Goal: Communication & Community: Answer question/provide support

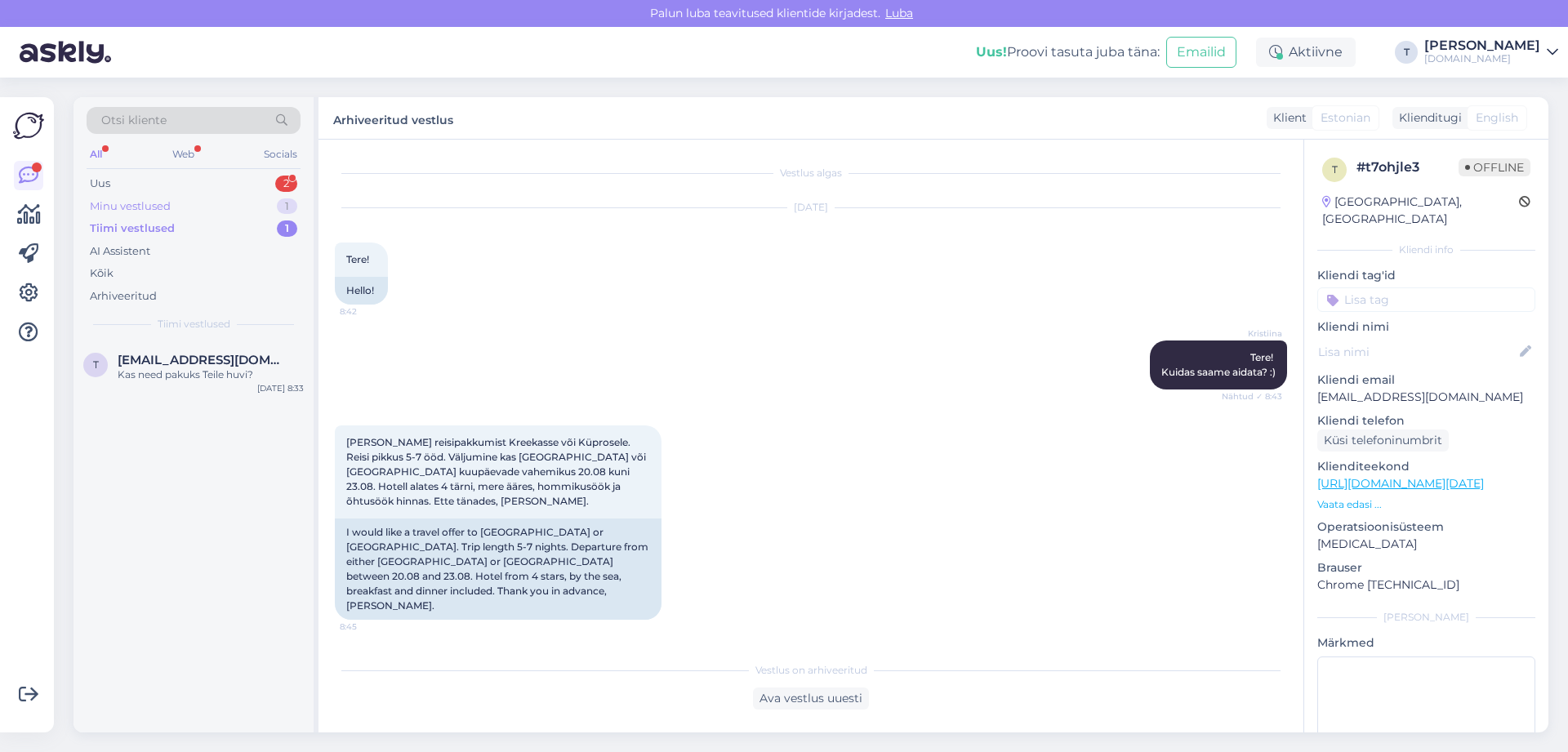
scroll to position [710, 0]
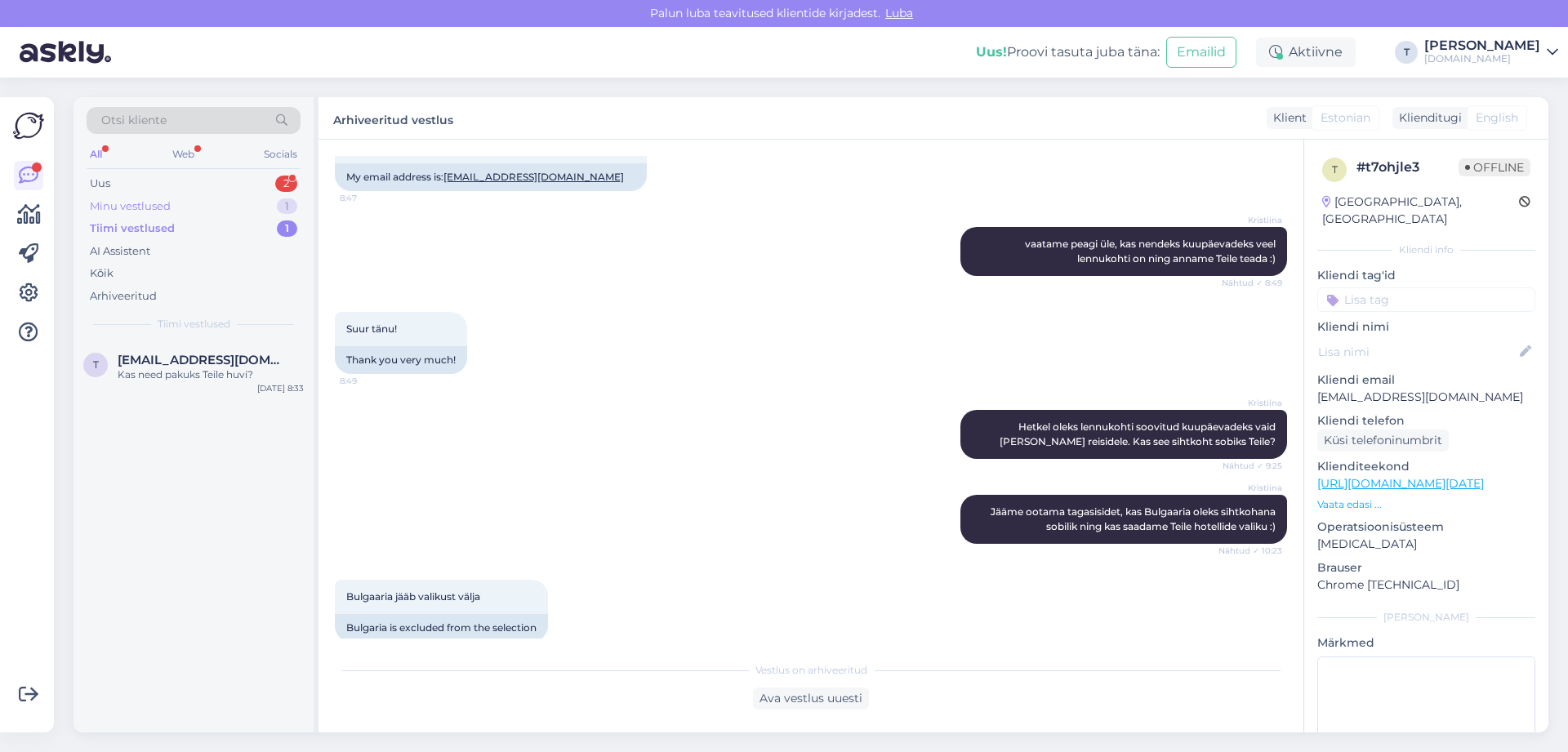
click at [158, 205] on div "Minu vestlused" at bounding box center [130, 206] width 81 height 16
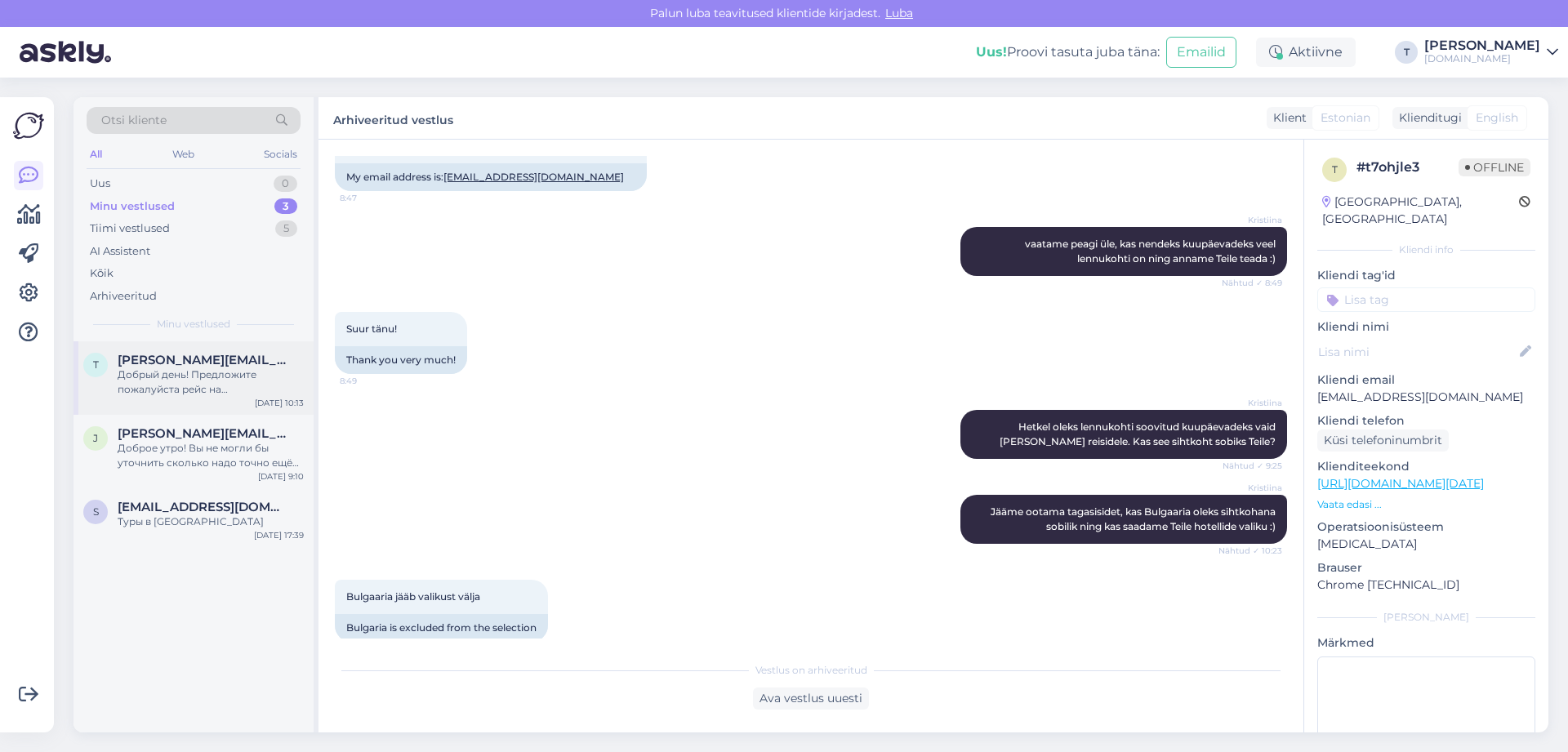
click at [189, 369] on div "Добрый день! Предложите пожалуйста рейс на [GEOGRAPHIC_DATA] , с [DEMOGRAPHIC_D…" at bounding box center [210, 382] width 186 height 29
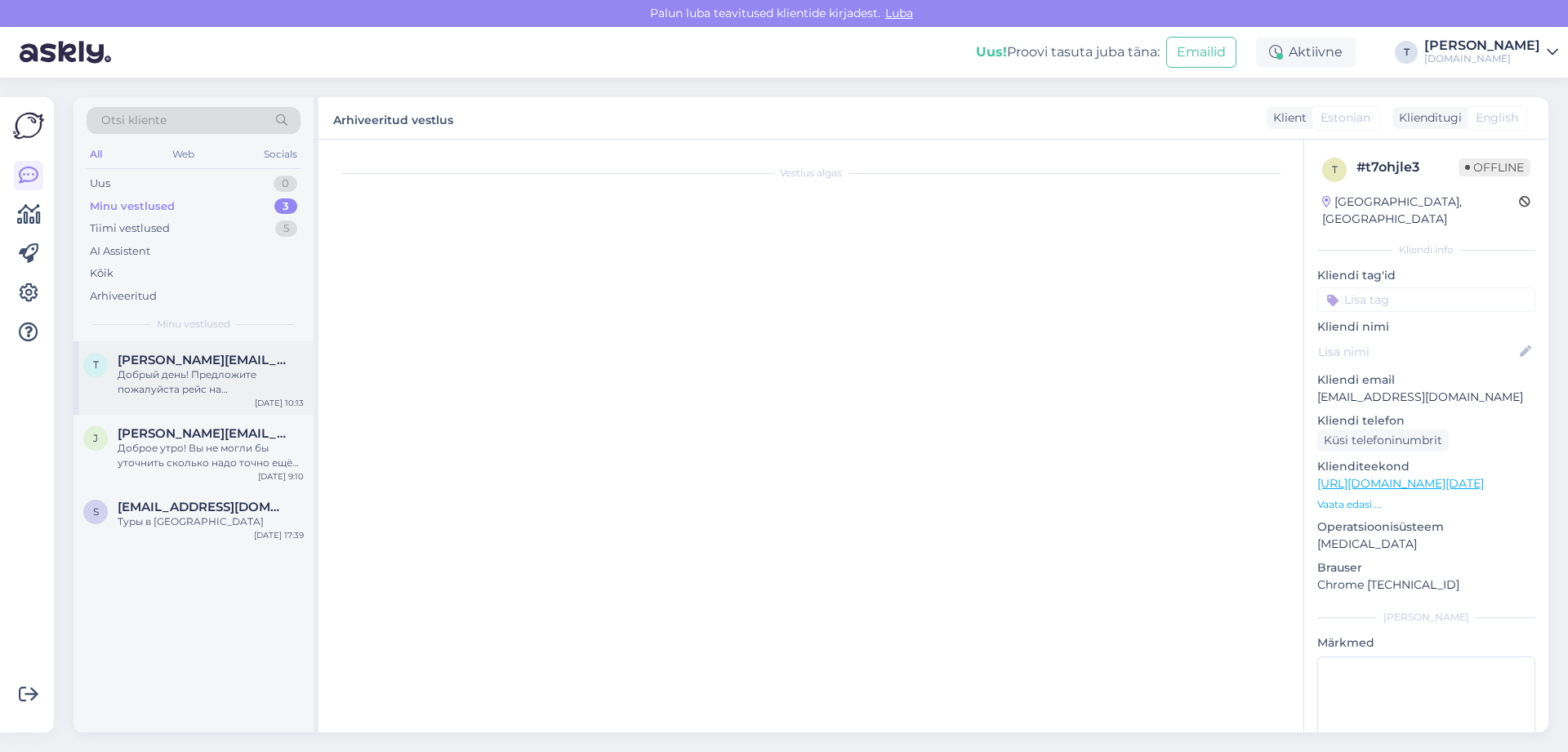
scroll to position [0, 0]
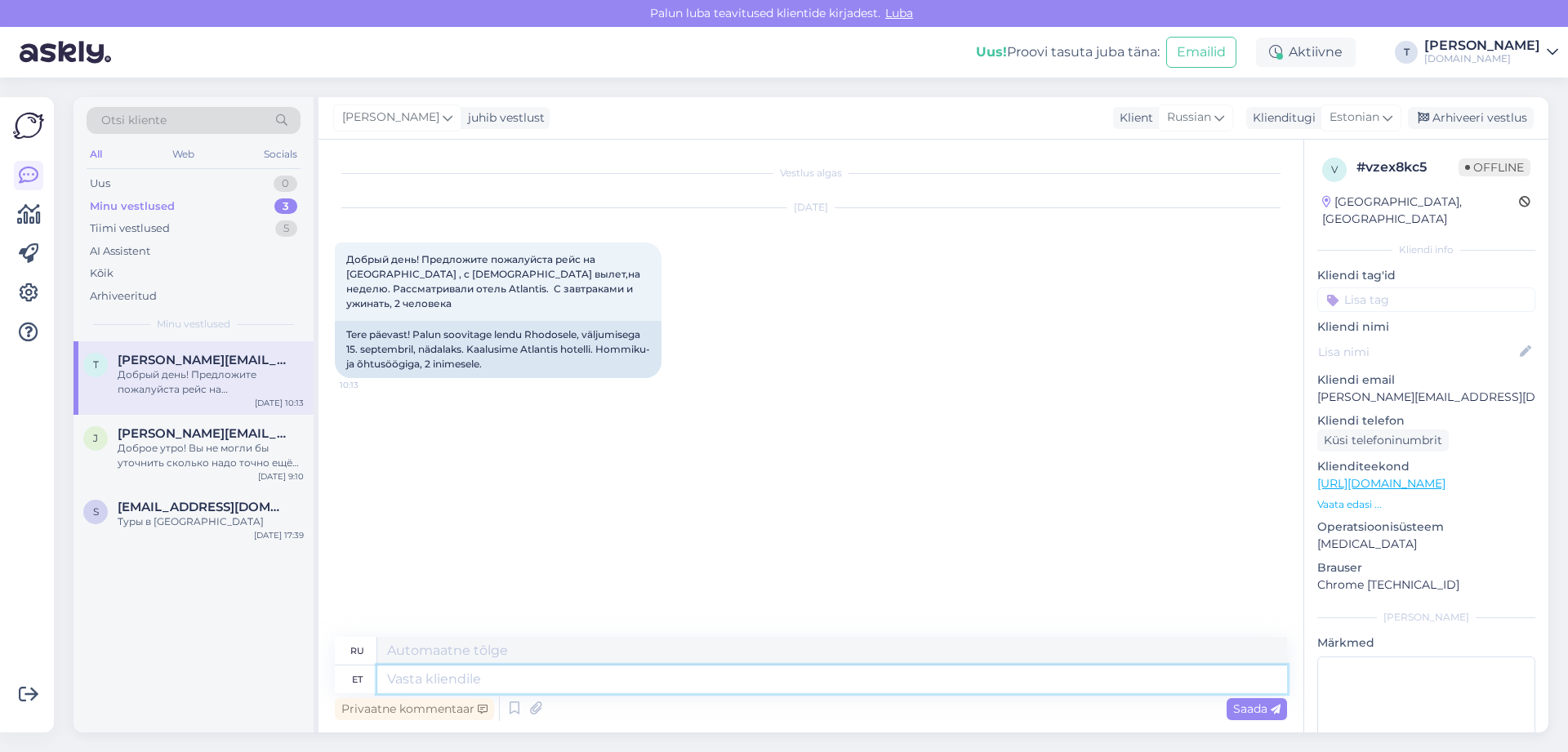
click at [771, 679] on textarea at bounding box center [832, 679] width 910 height 28
click at [1355, 119] on span "Estonian" at bounding box center [1354, 117] width 50 height 18
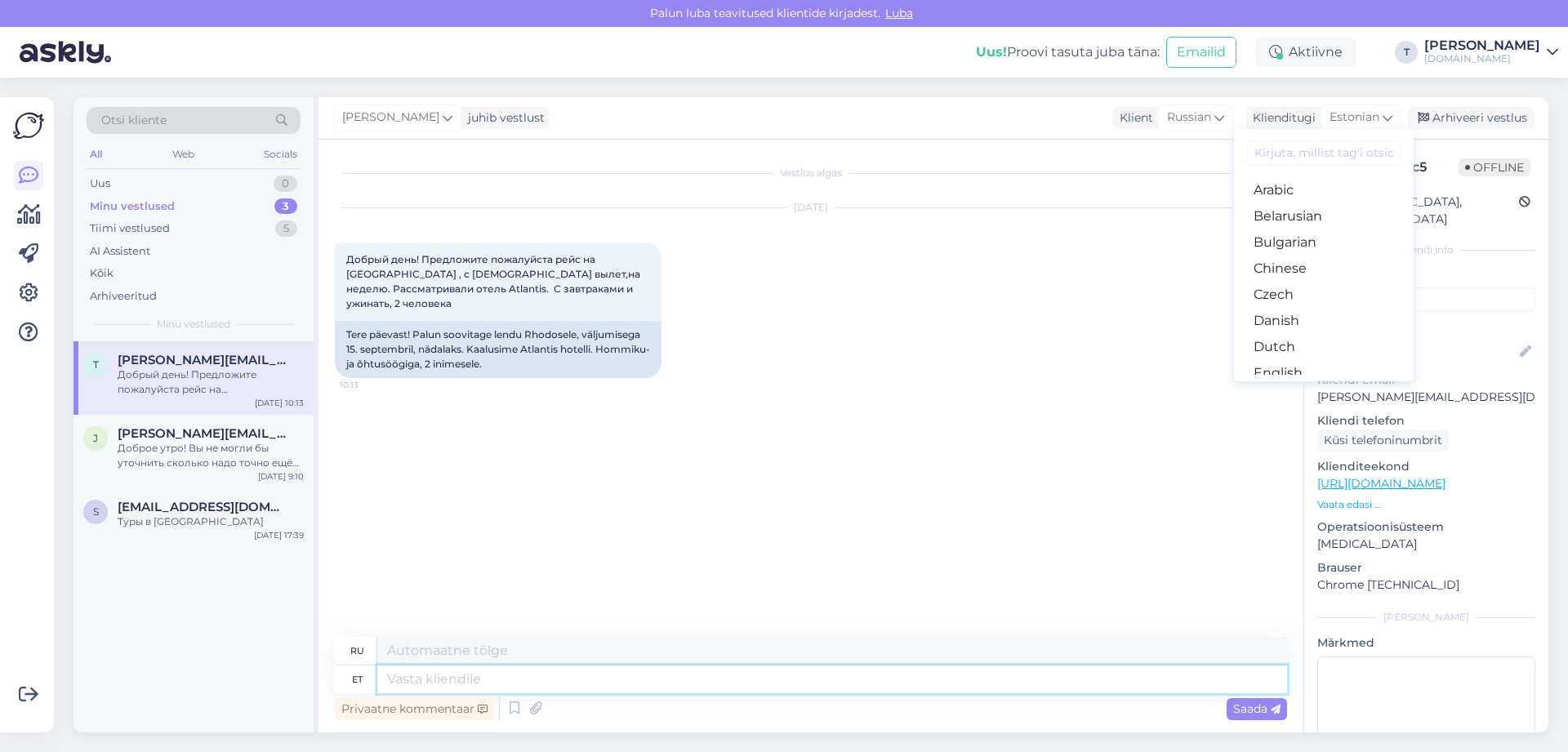
click at [870, 672] on textarea at bounding box center [832, 679] width 910 height 28
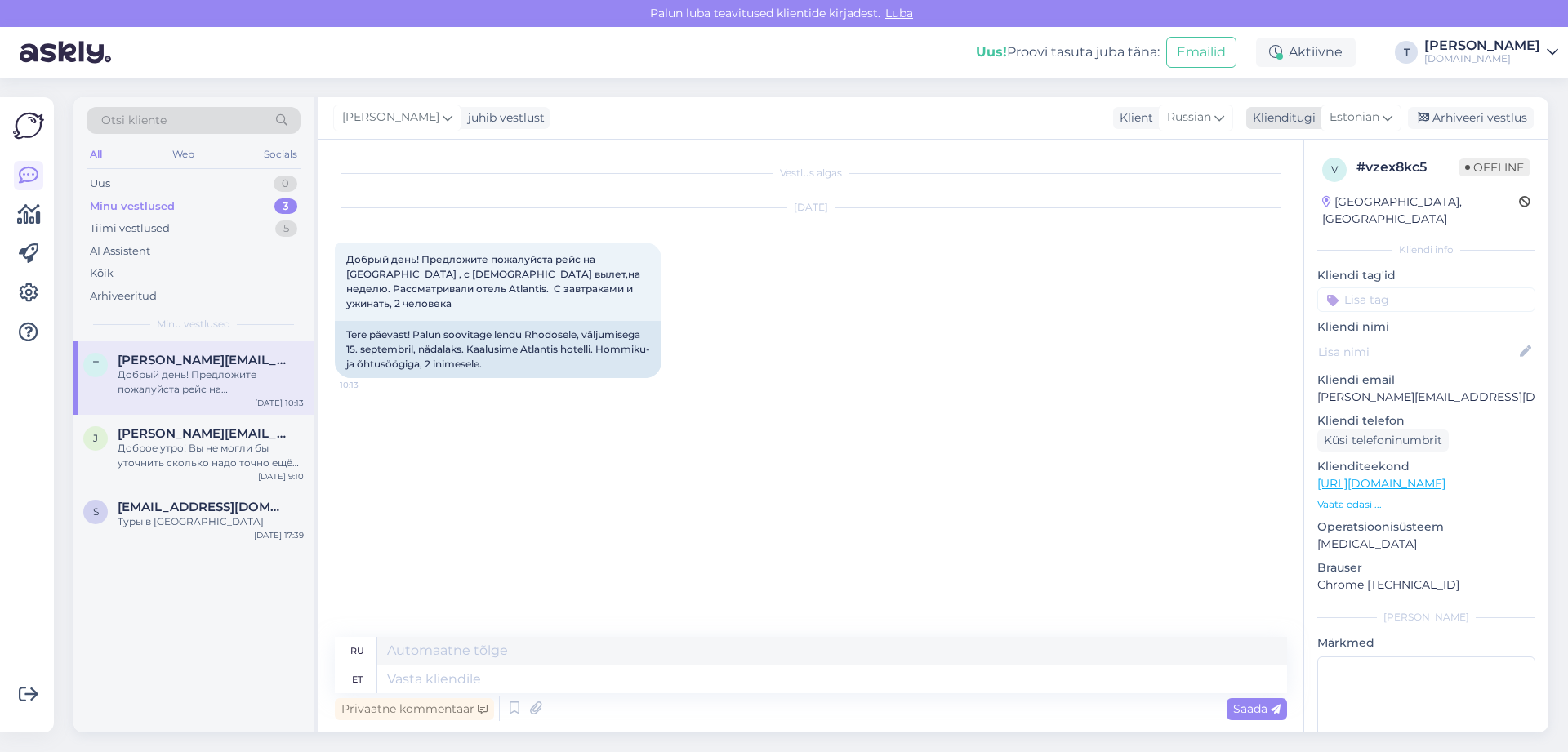
click at [1351, 121] on span "Estonian" at bounding box center [1354, 117] width 50 height 18
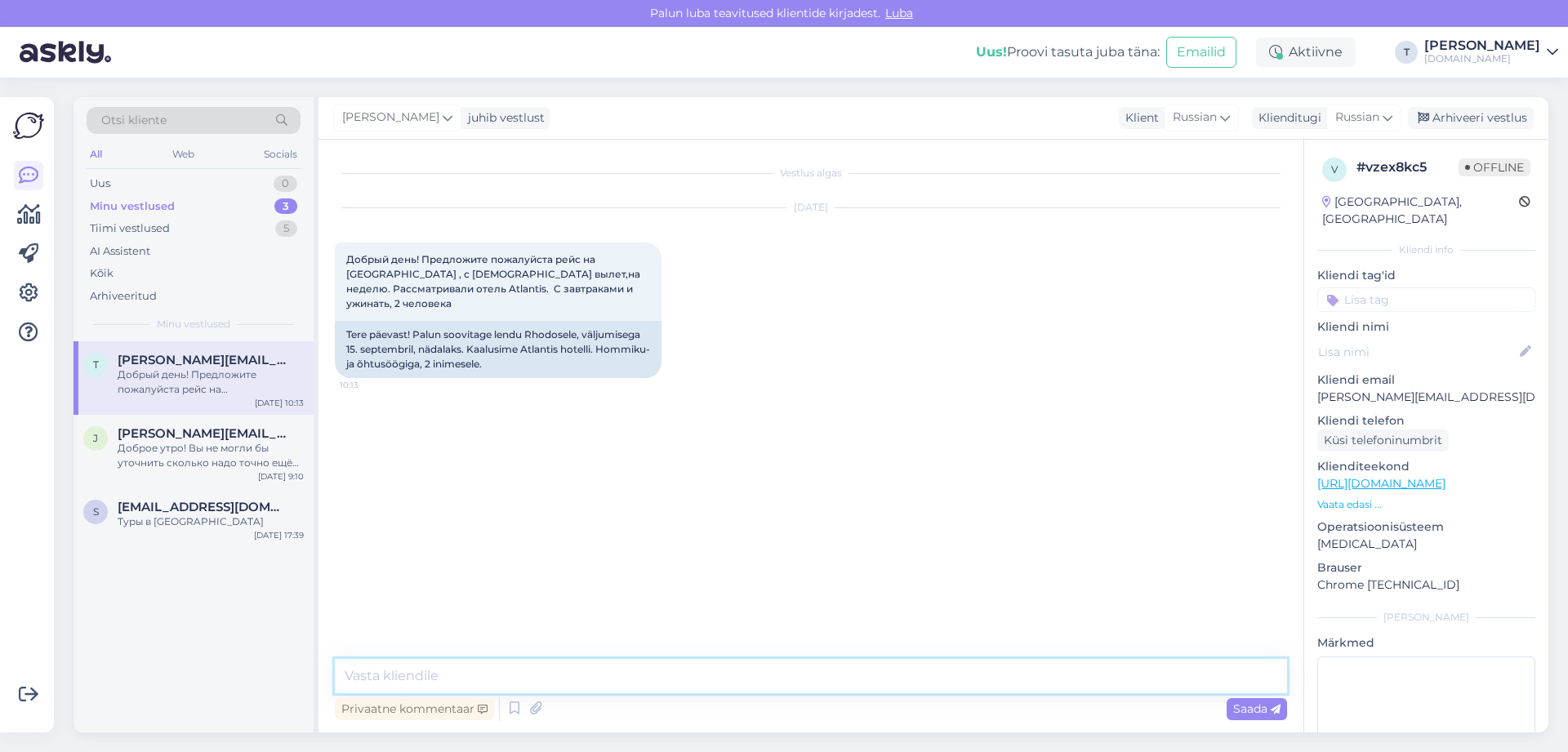
click at [1051, 673] on textarea at bounding box center [811, 676] width 952 height 35
type textarea "L"
type textarea "Добрый день ! Вышлю на почту вам"
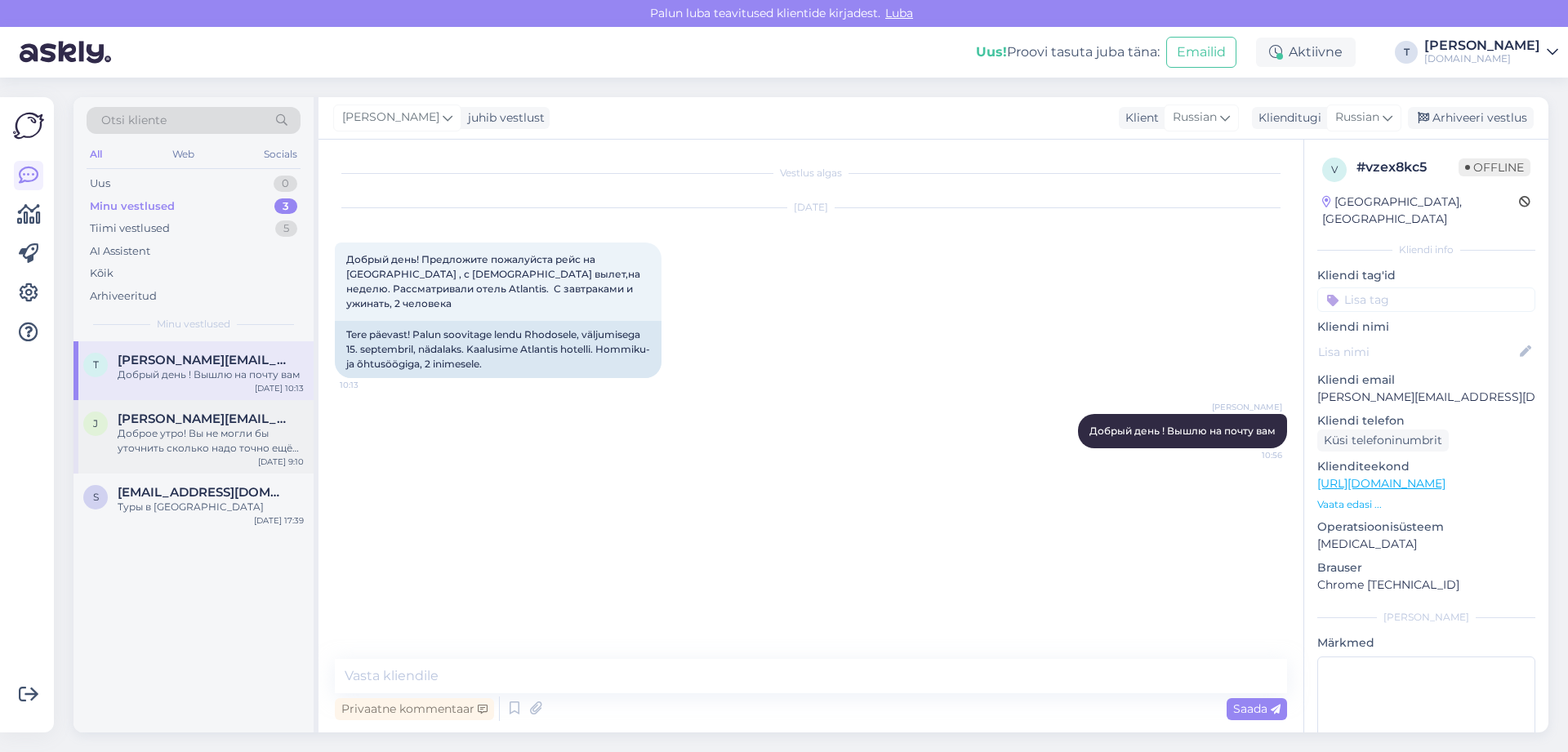
click at [188, 419] on span "[PERSON_NAME][EMAIL_ADDRESS][DOMAIN_NAME]" at bounding box center [203, 418] width 170 height 15
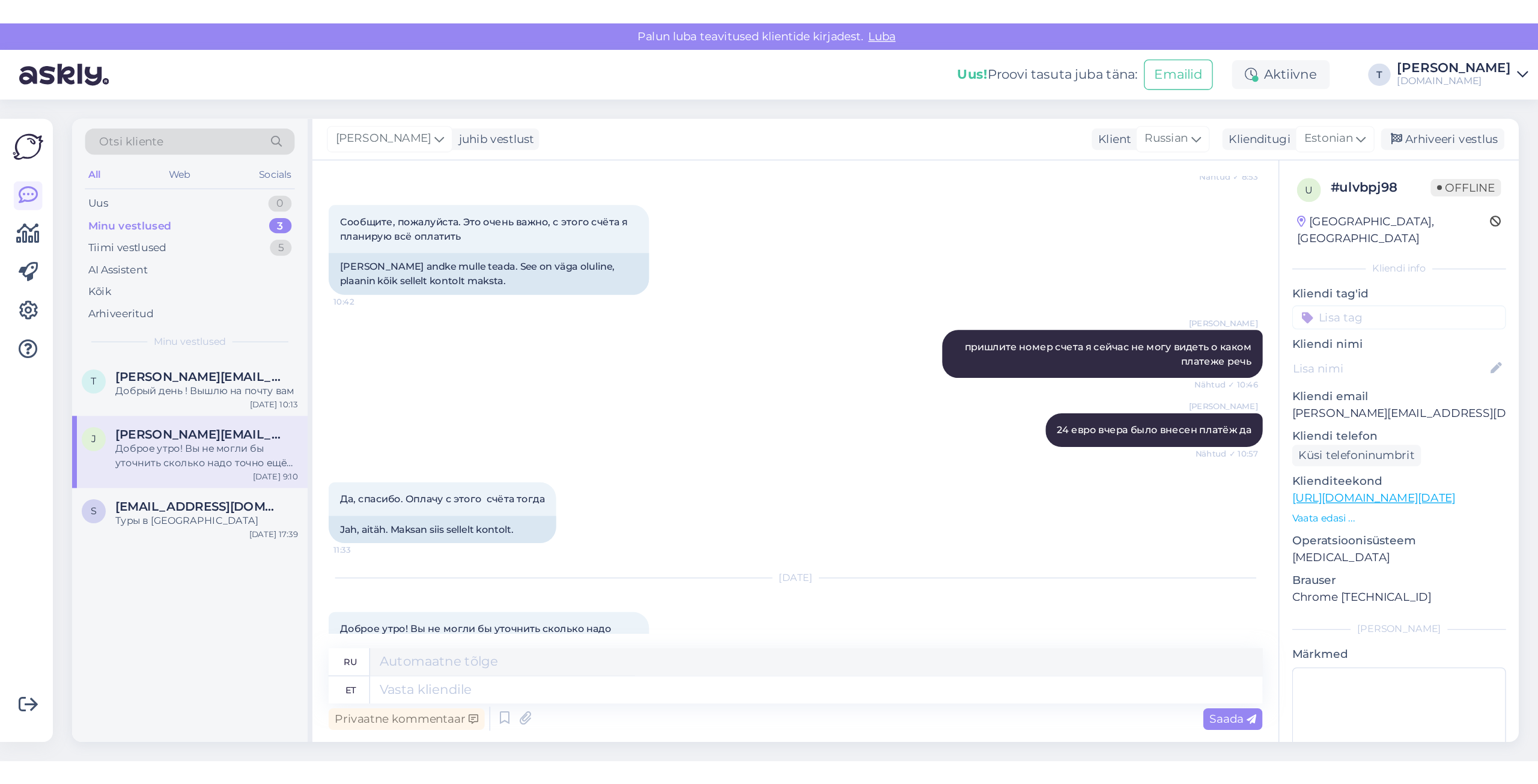
scroll to position [7106, 0]
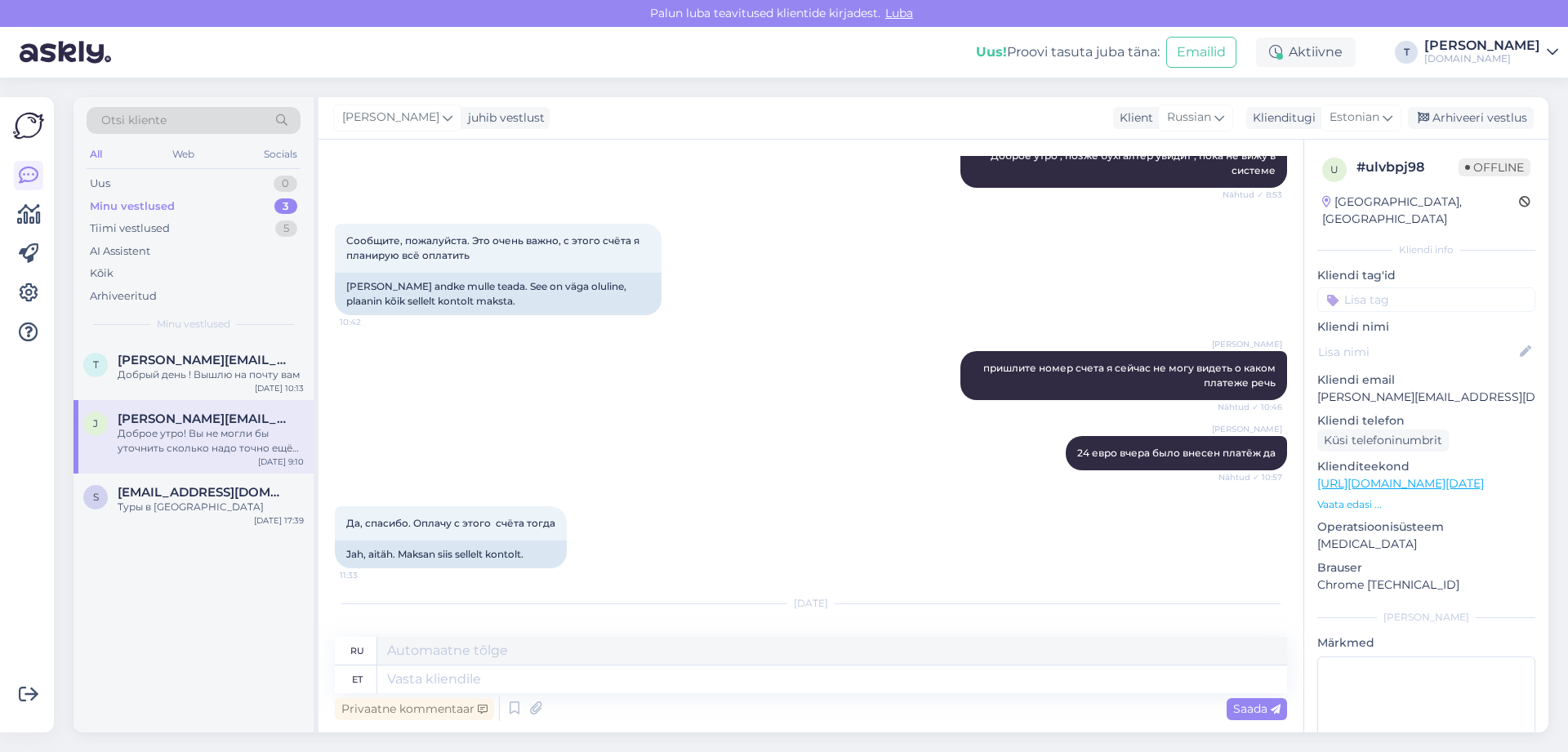
click at [1351, 389] on p "[PERSON_NAME][EMAIL_ADDRESS][DOMAIN_NAME]" at bounding box center [1426, 397] width 218 height 17
copy p "[PERSON_NAME][EMAIL_ADDRESS][DOMAIN_NAME]"
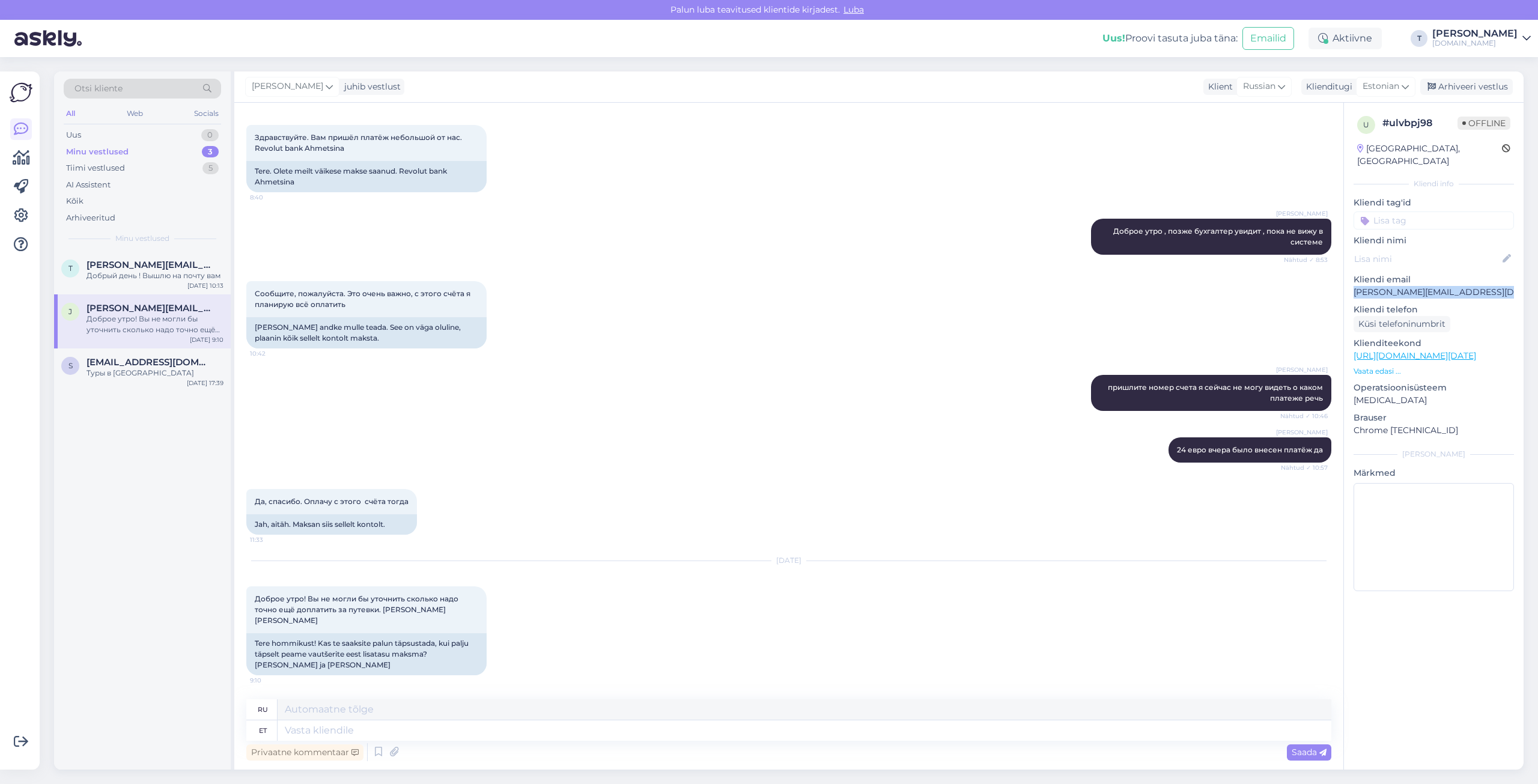
scroll to position [6935, 0]
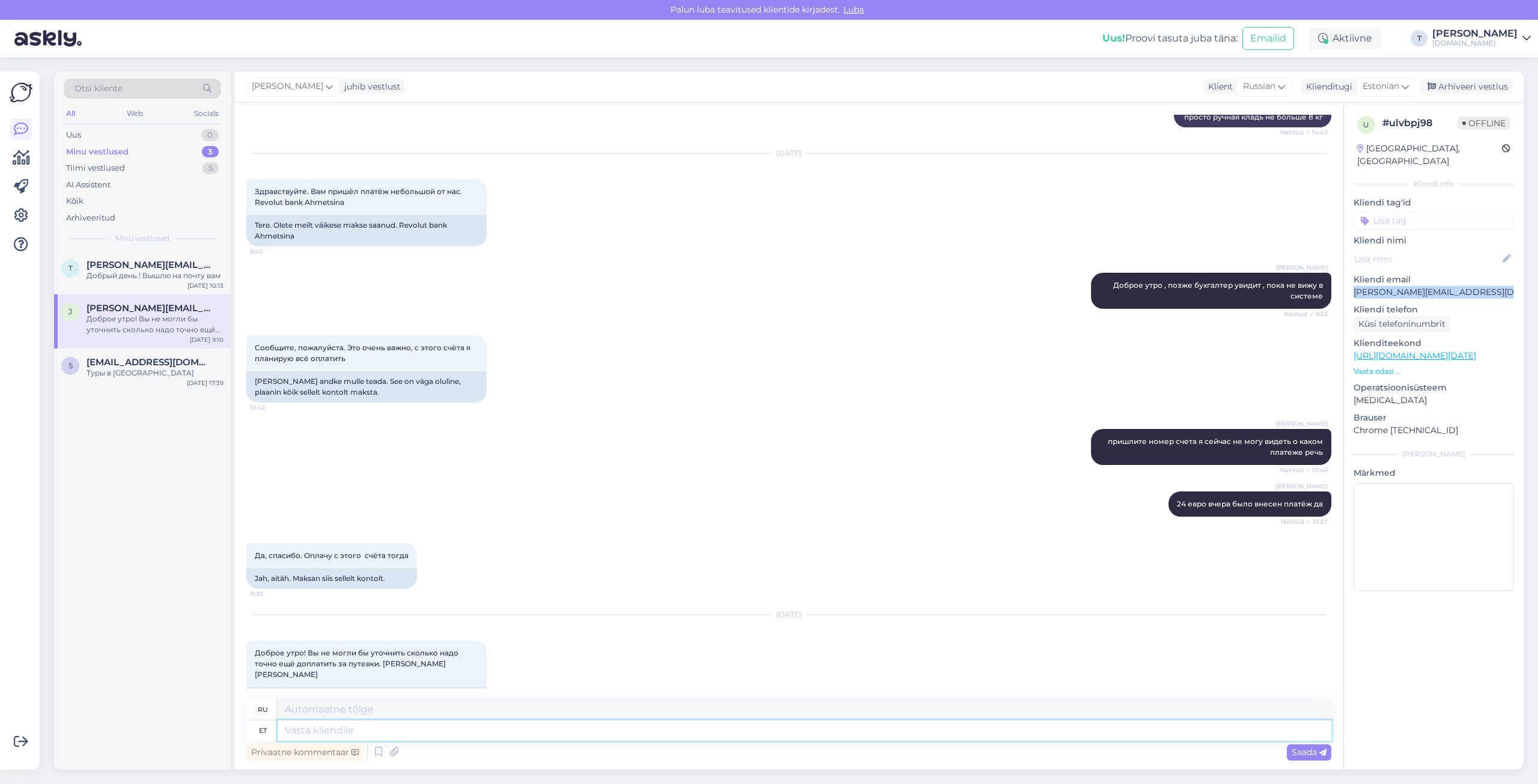
click at [454, 553] on textarea at bounding box center [805, 731] width 1054 height 20
click at [1153, 84] on span "Estonian" at bounding box center [1381, 86] width 37 height 13
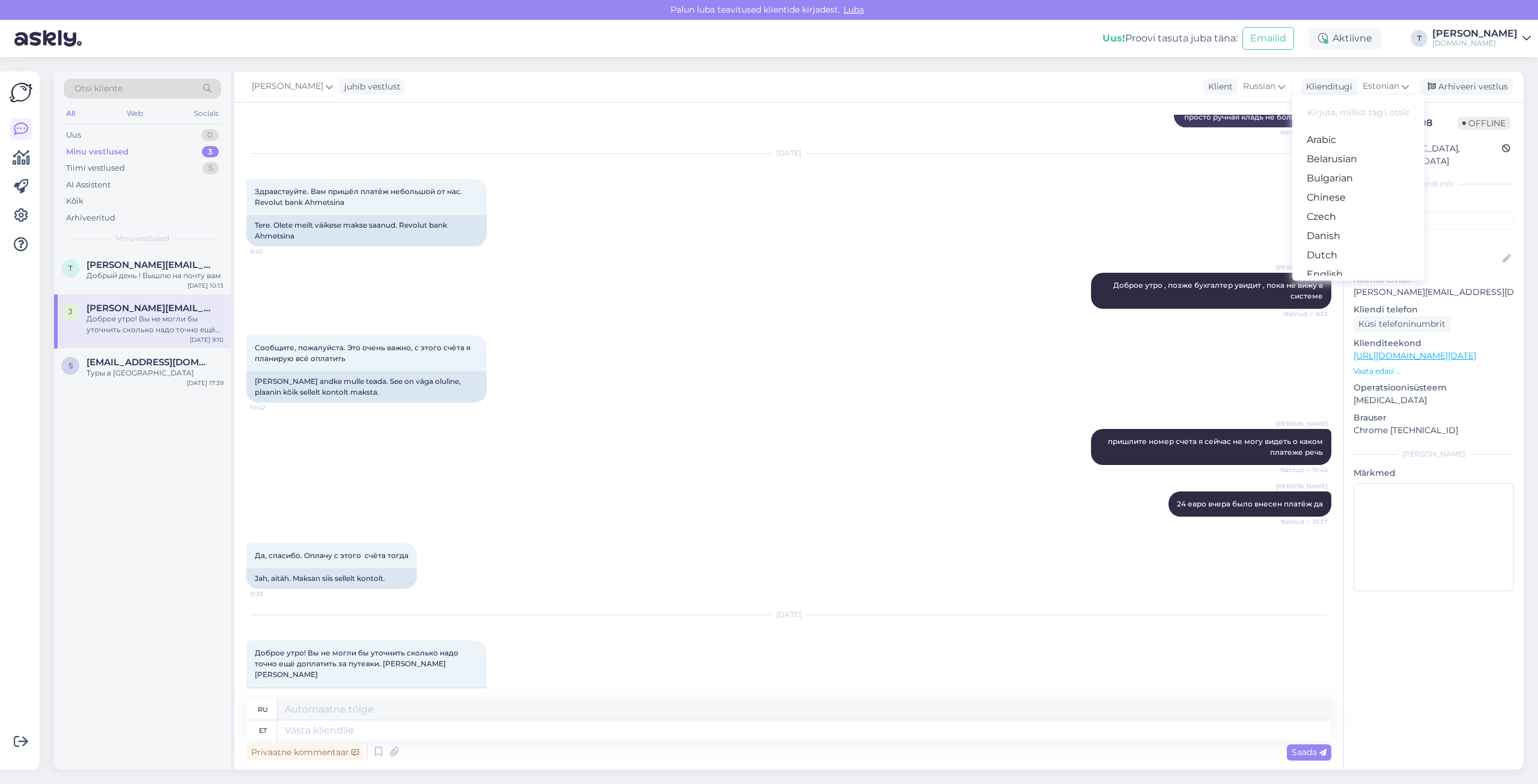
click at [1153, 553] on link "Russian" at bounding box center [1358, 620] width 132 height 19
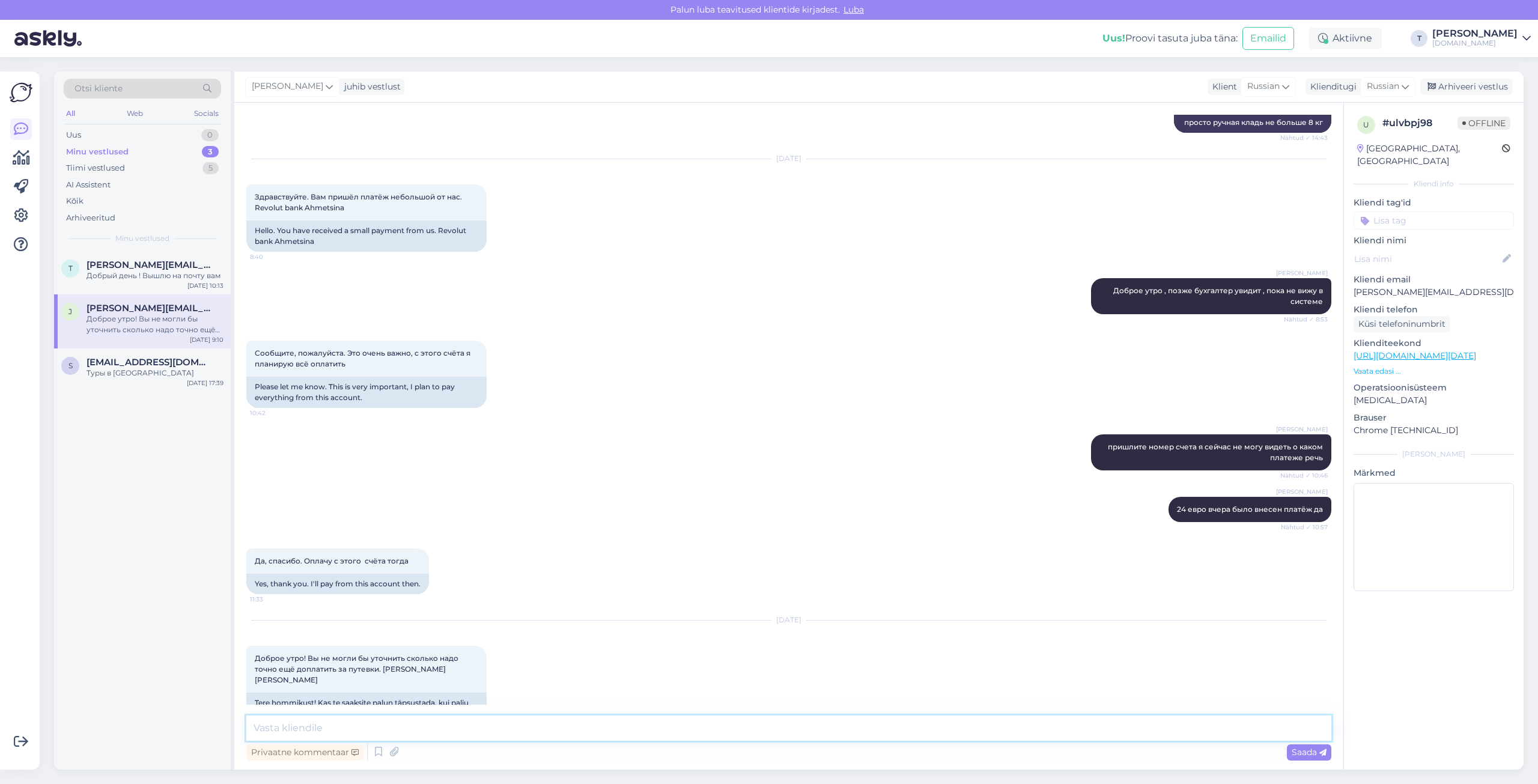
click at [808, 553] on textarea at bounding box center [789, 728] width 1085 height 25
type textarea "Добрый день , 600 евро еще осталось оплатить"
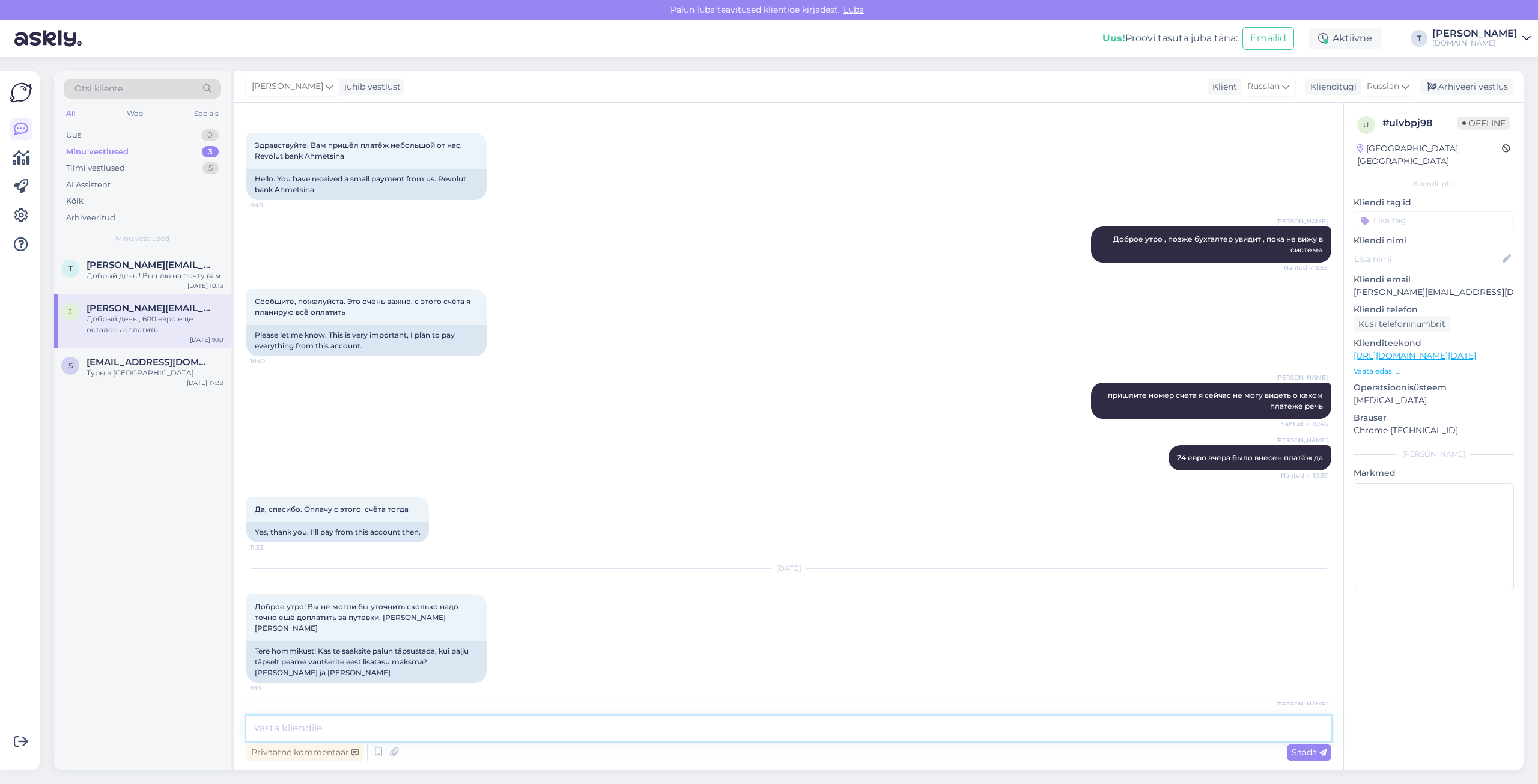
click at [570, 553] on textarea at bounding box center [789, 728] width 1085 height 25
type textarea "вам сделали ссылку на эту сумму"
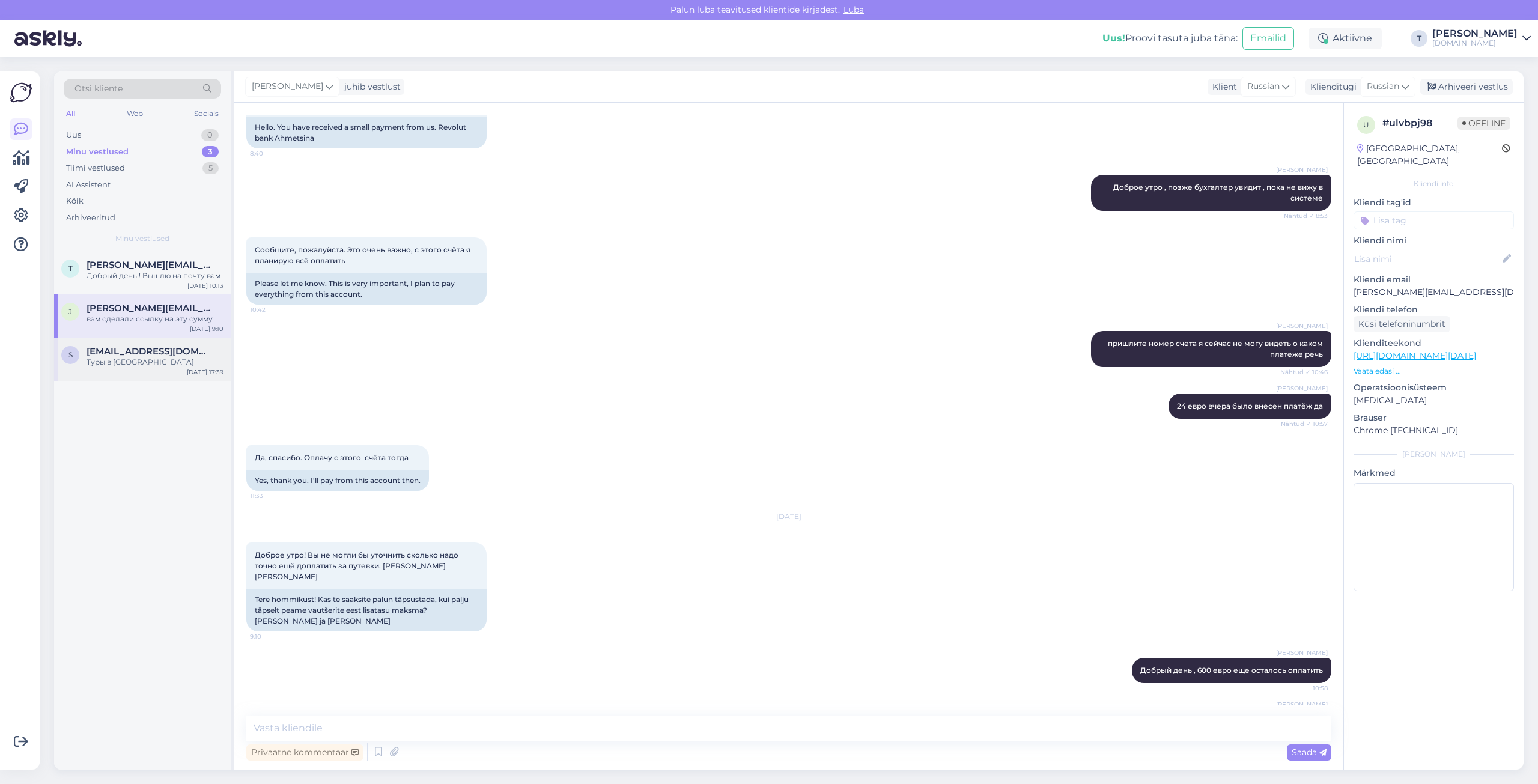
click at [132, 366] on div "Туры в [GEOGRAPHIC_DATA]" at bounding box center [155, 362] width 137 height 11
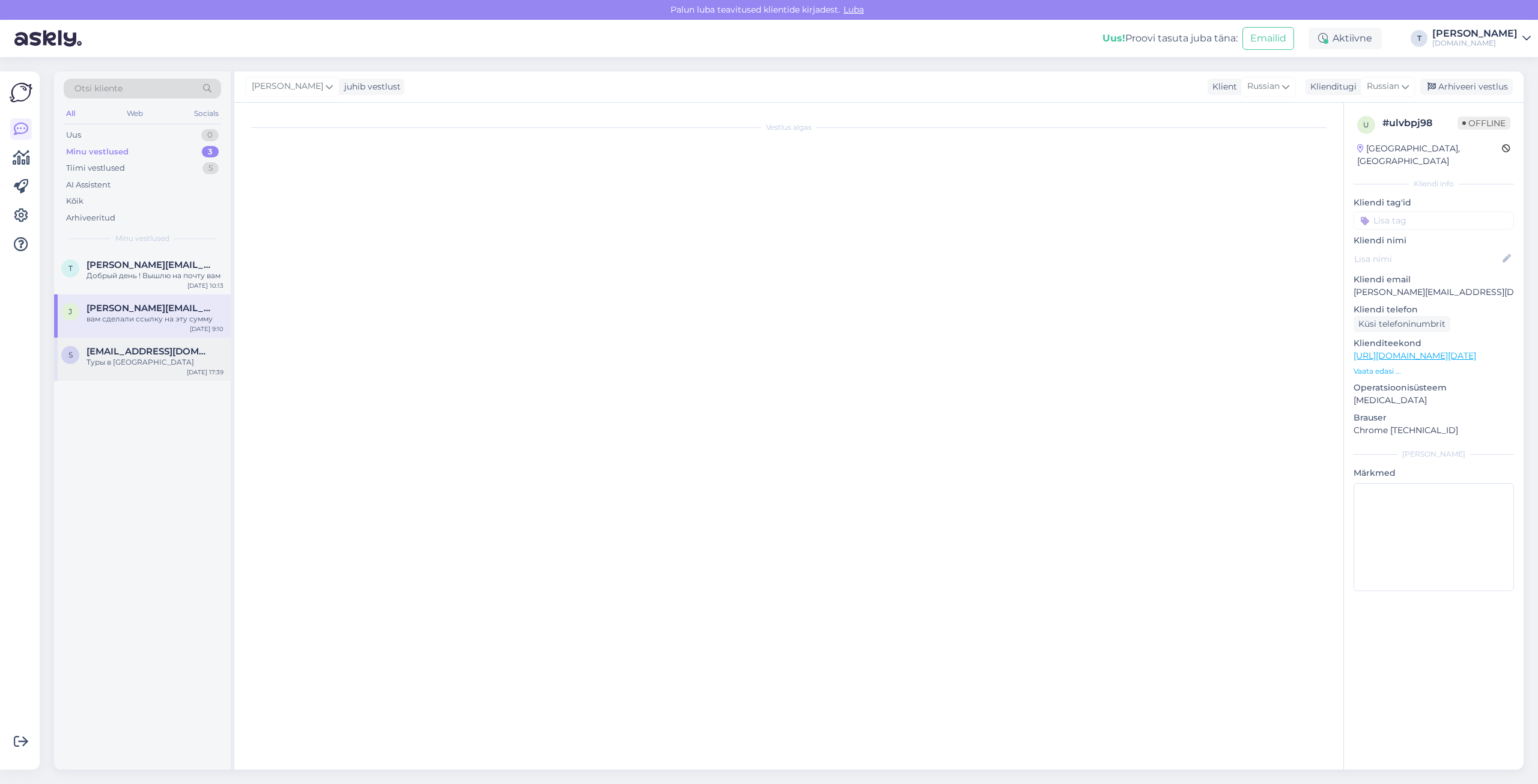
scroll to position [0, 0]
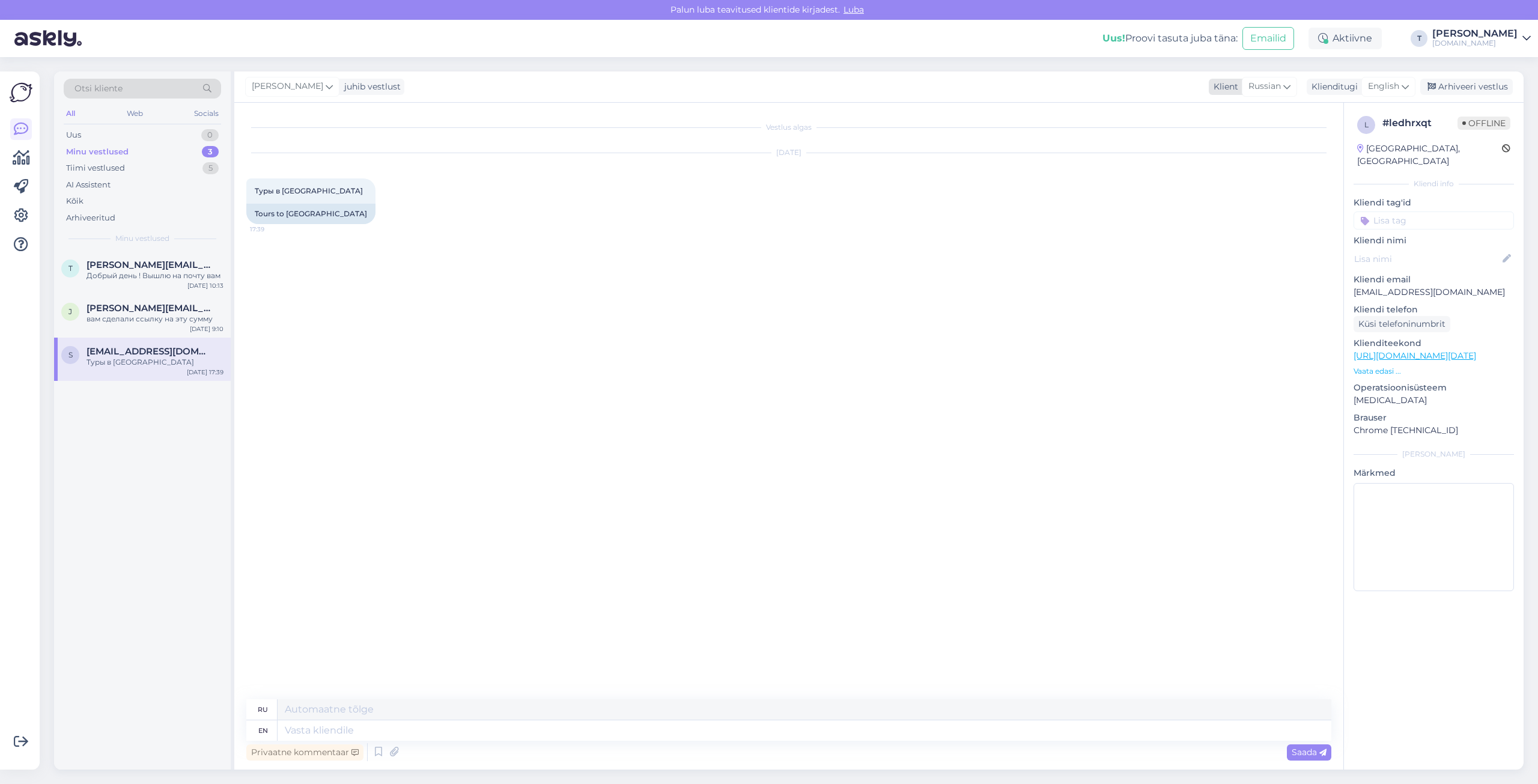
click at [1153, 89] on span "Russian" at bounding box center [1265, 86] width 32 height 13
click at [1153, 243] on link "Russian" at bounding box center [1253, 247] width 132 height 19
click at [1153, 88] on span "English" at bounding box center [1383, 86] width 31 height 13
click at [1153, 553] on link "Russian" at bounding box center [1361, 620] width 132 height 19
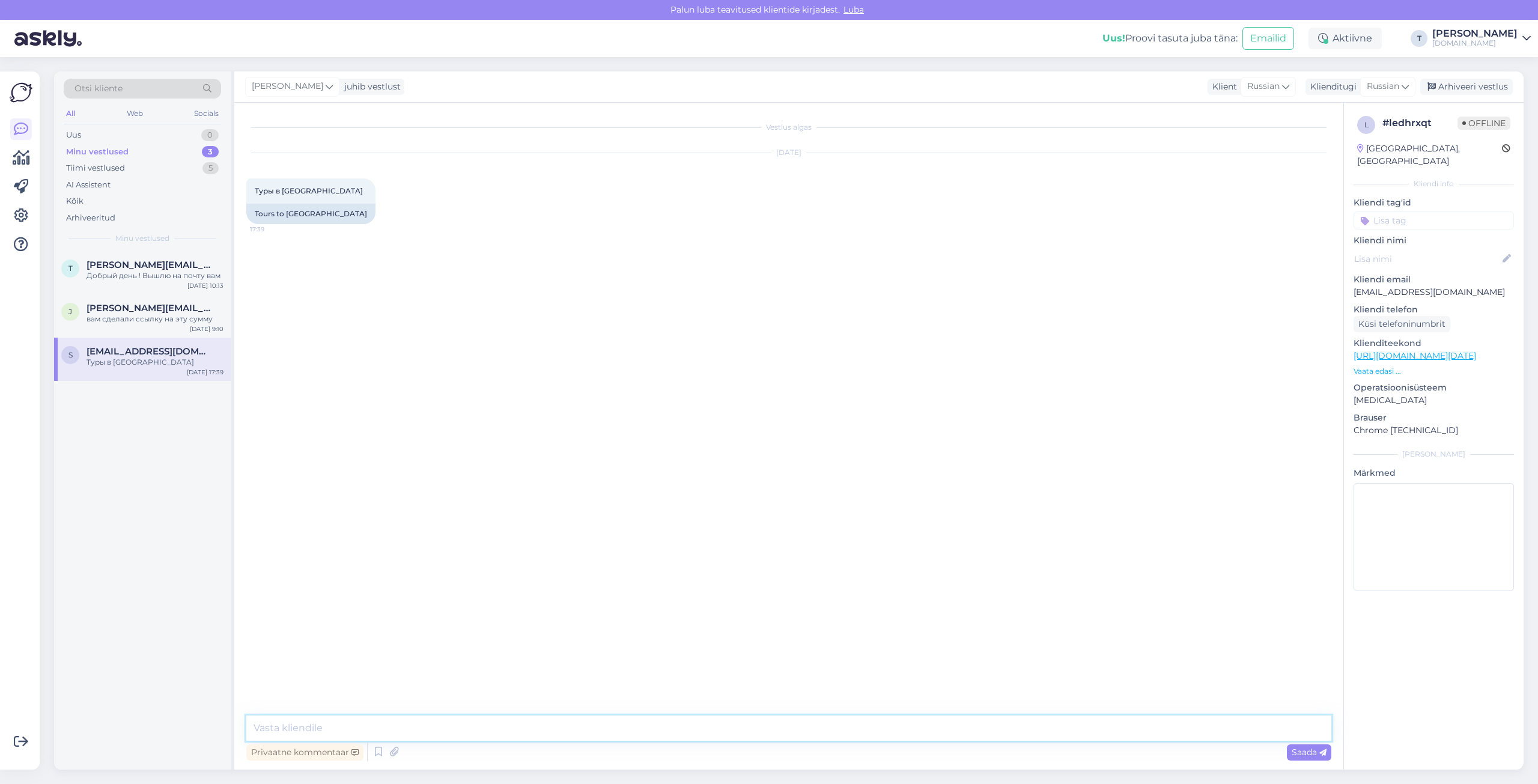
click at [621, 553] on textarea at bounding box center [789, 728] width 1085 height 25
type textarea "Добрый день , какие даты вас интересуют и на сколько человек"
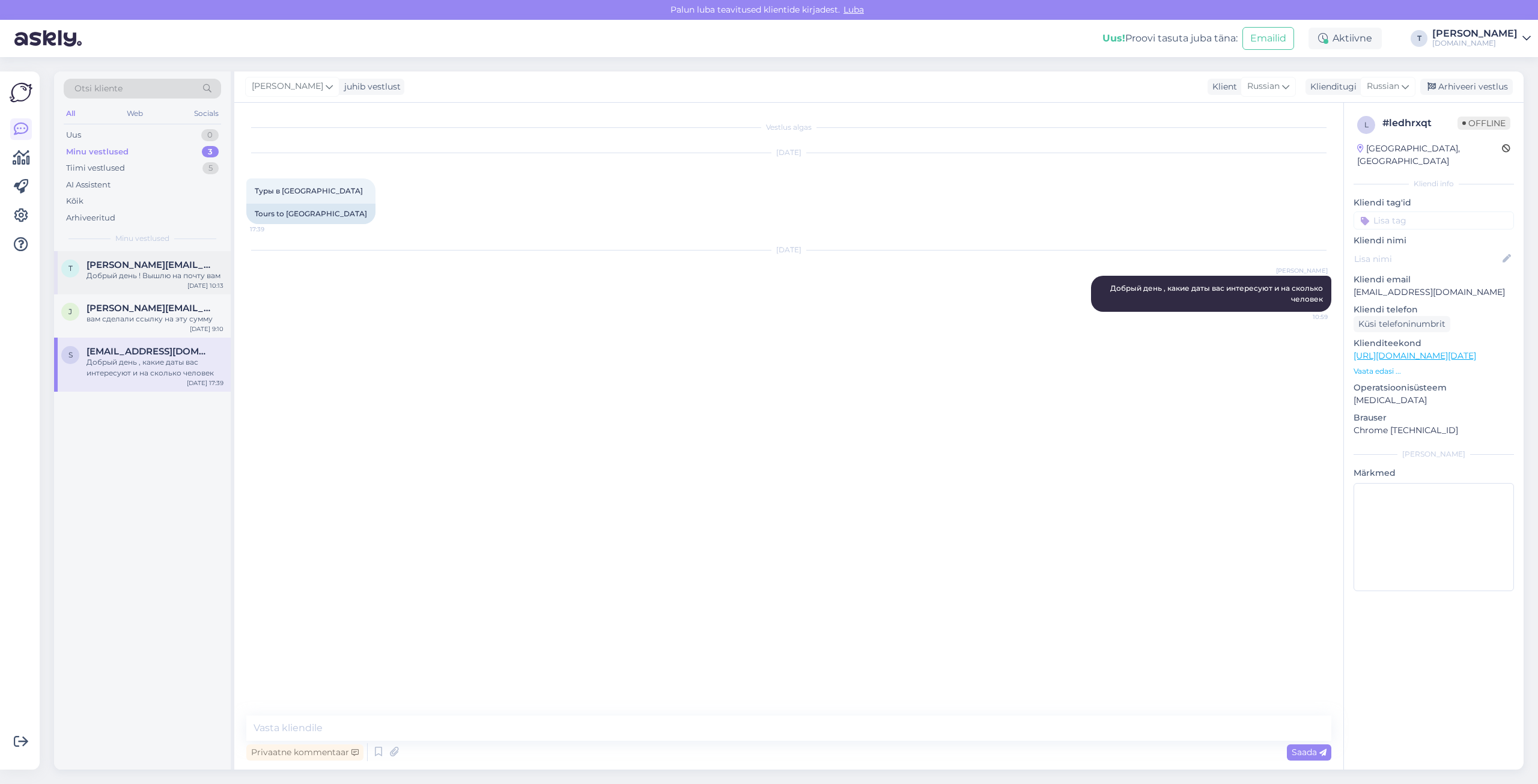
click at [157, 276] on div "Добрый день ! Вышлю на почту вам" at bounding box center [155, 275] width 137 height 11
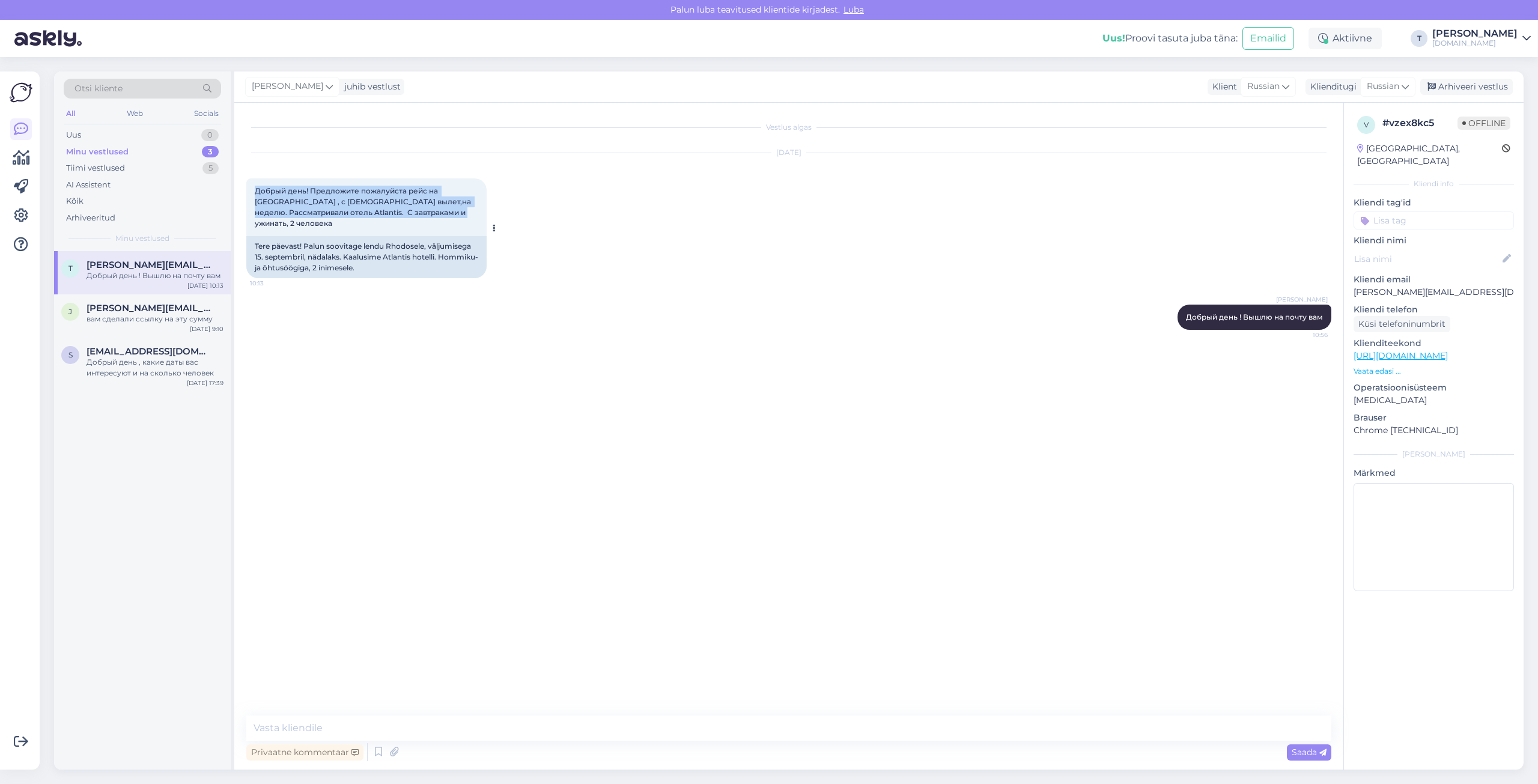
drag, startPoint x: 443, startPoint y: 209, endPoint x: 247, endPoint y: 189, distance: 197.0
click at [247, 189] on div "Добрый день! Предложите пожалуйста рейс на [GEOGRAPHIC_DATA] , с [DEMOGRAPHIC_D…" at bounding box center [366, 207] width 240 height 58
copy span "Добрый день! Предложите пожалуйста рейс на [GEOGRAPHIC_DATA] , с [DEMOGRAPHIC_D…"
click at [1153, 286] on p "[PERSON_NAME][EMAIL_ADDRESS][DOMAIN_NAME]" at bounding box center [1434, 292] width 161 height 13
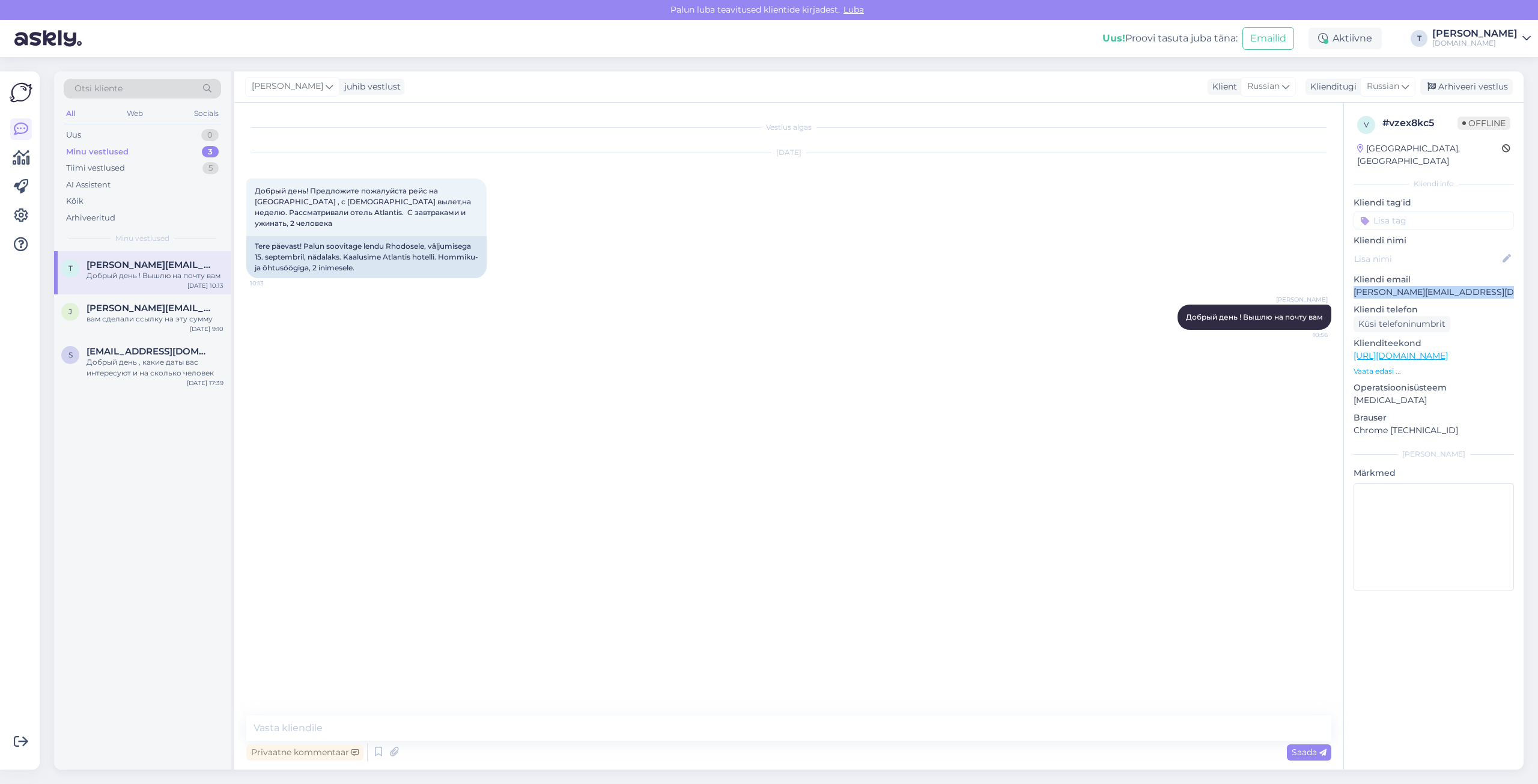
click at [1153, 286] on p "[PERSON_NAME][EMAIL_ADDRESS][DOMAIN_NAME]" at bounding box center [1434, 292] width 161 height 13
copy p "[PERSON_NAME][EMAIL_ADDRESS][DOMAIN_NAME]"
click at [420, 553] on textarea at bounding box center [789, 728] width 1085 height 25
type textarea "на 19.09"
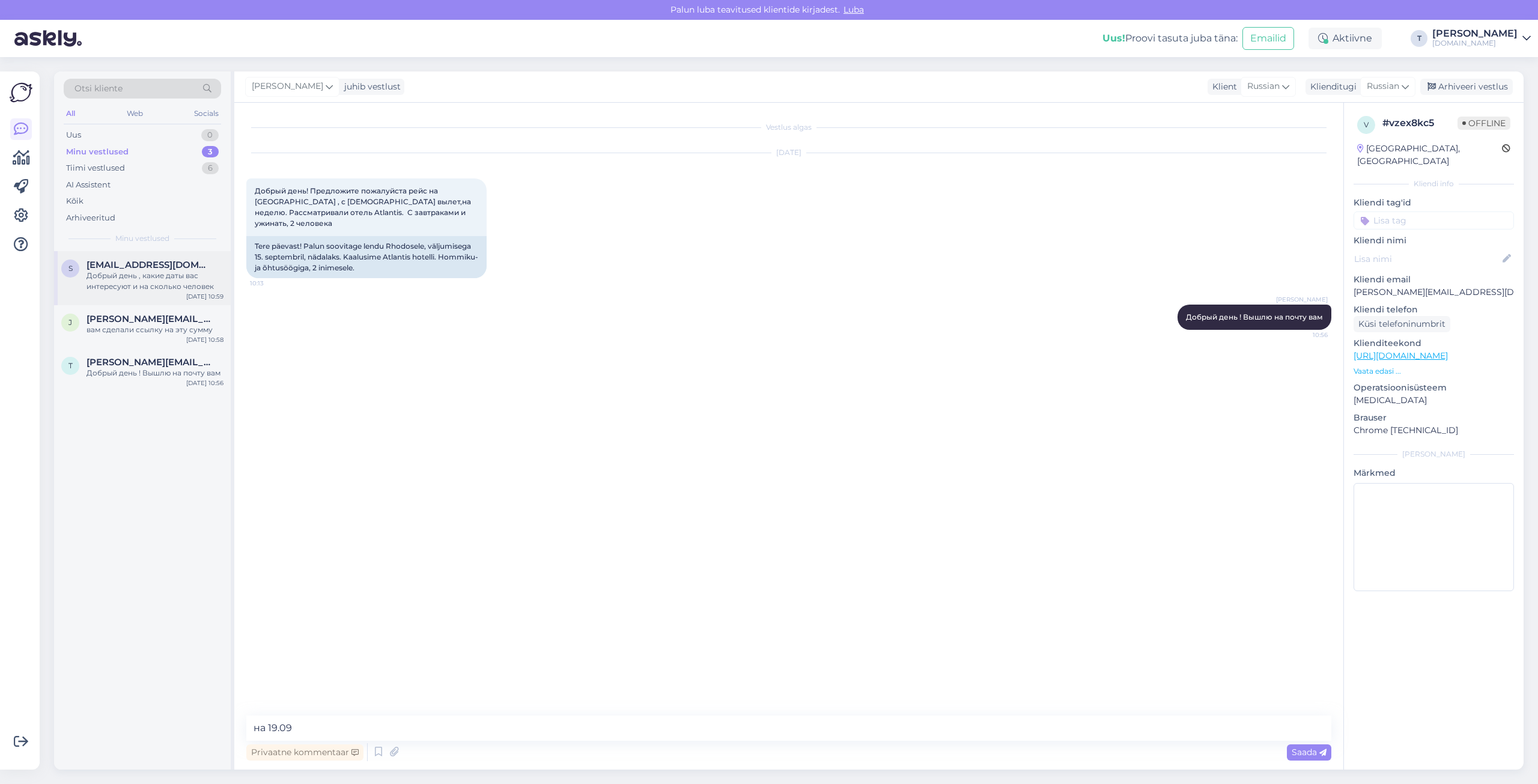
click at [155, 273] on div "Добрый день , какие даты вас интересуют и на сколько человек" at bounding box center [155, 281] width 137 height 22
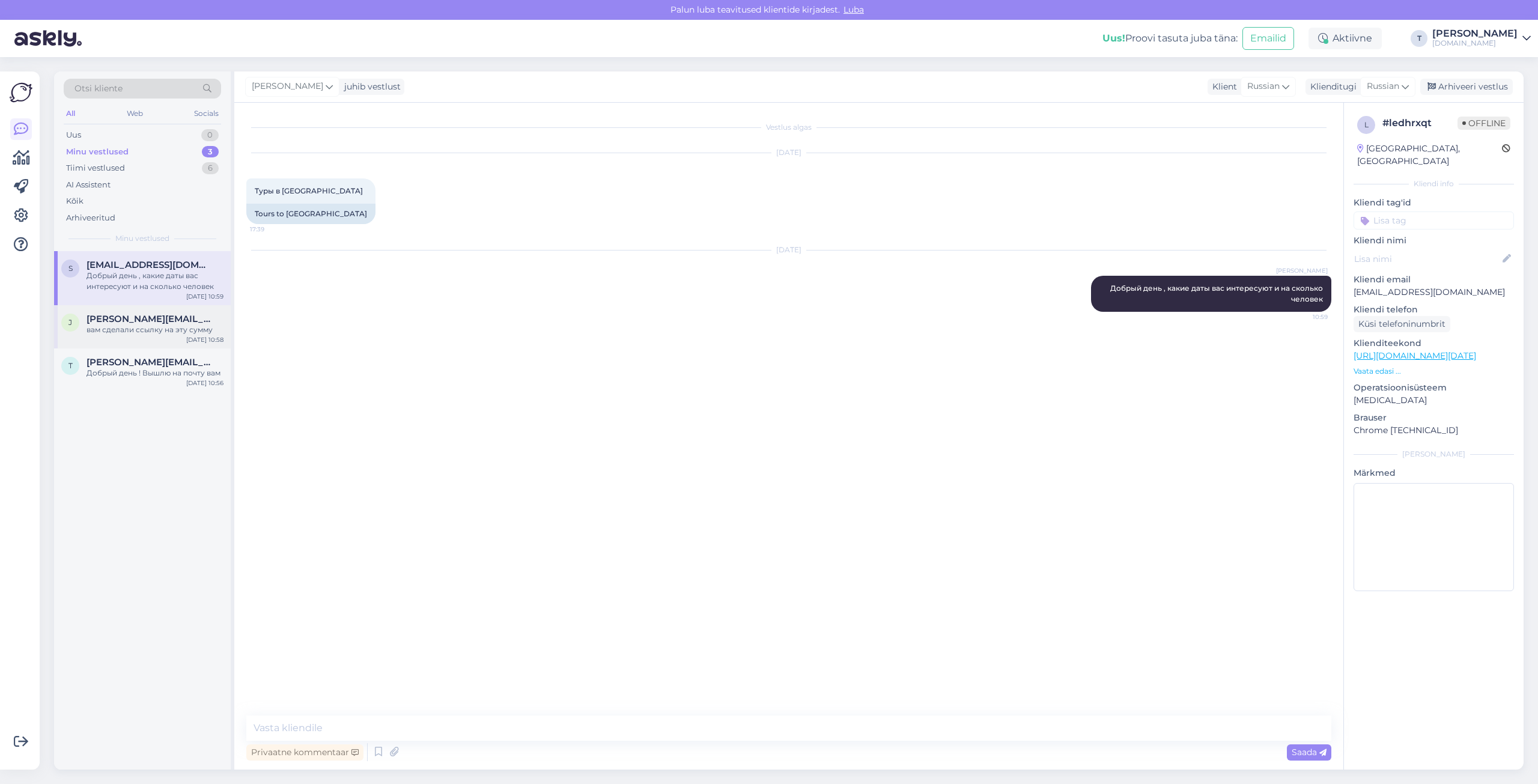
click at [150, 323] on span "[PERSON_NAME][EMAIL_ADDRESS][DOMAIN_NAME]" at bounding box center [149, 318] width 125 height 11
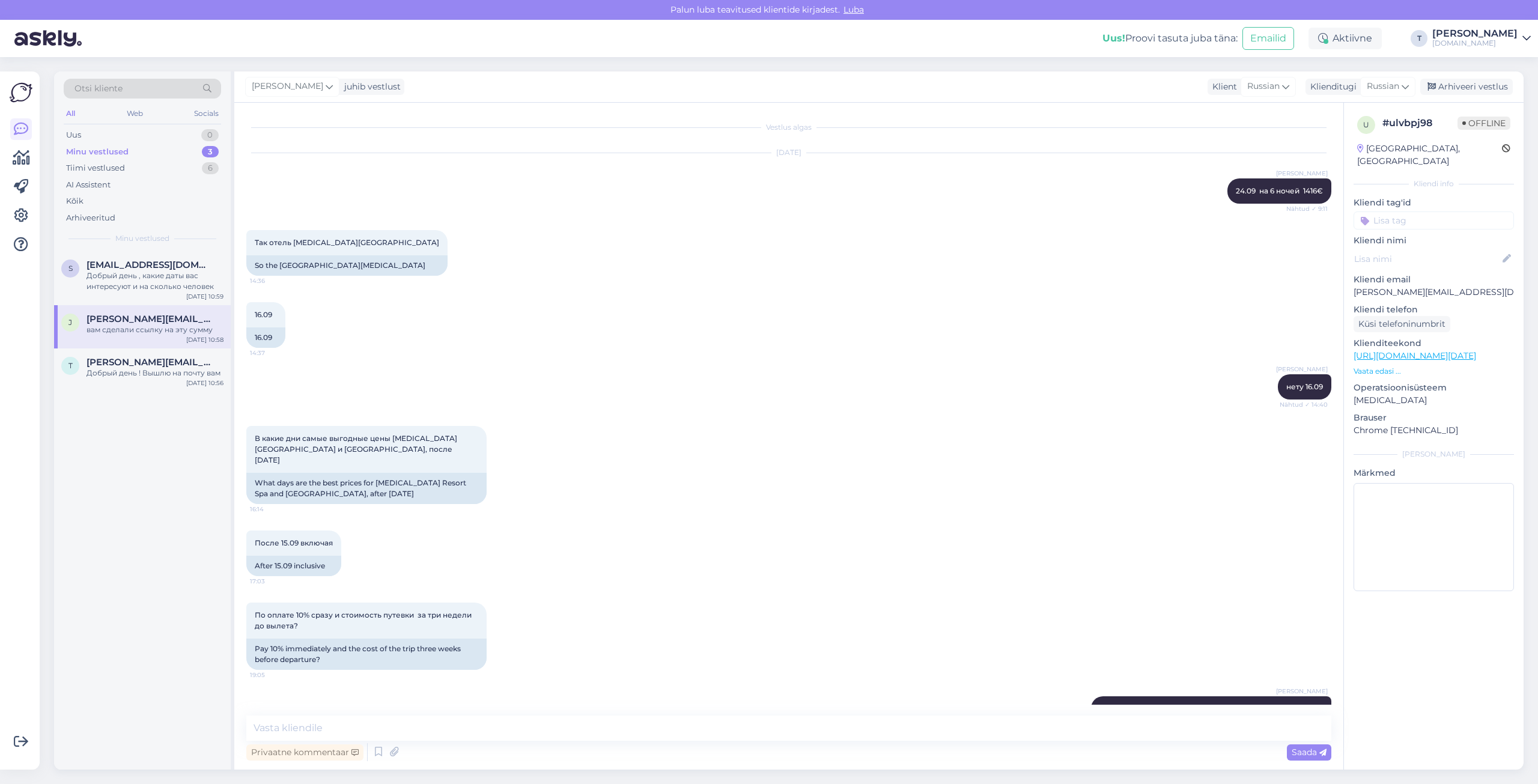
scroll to position [6919, 0]
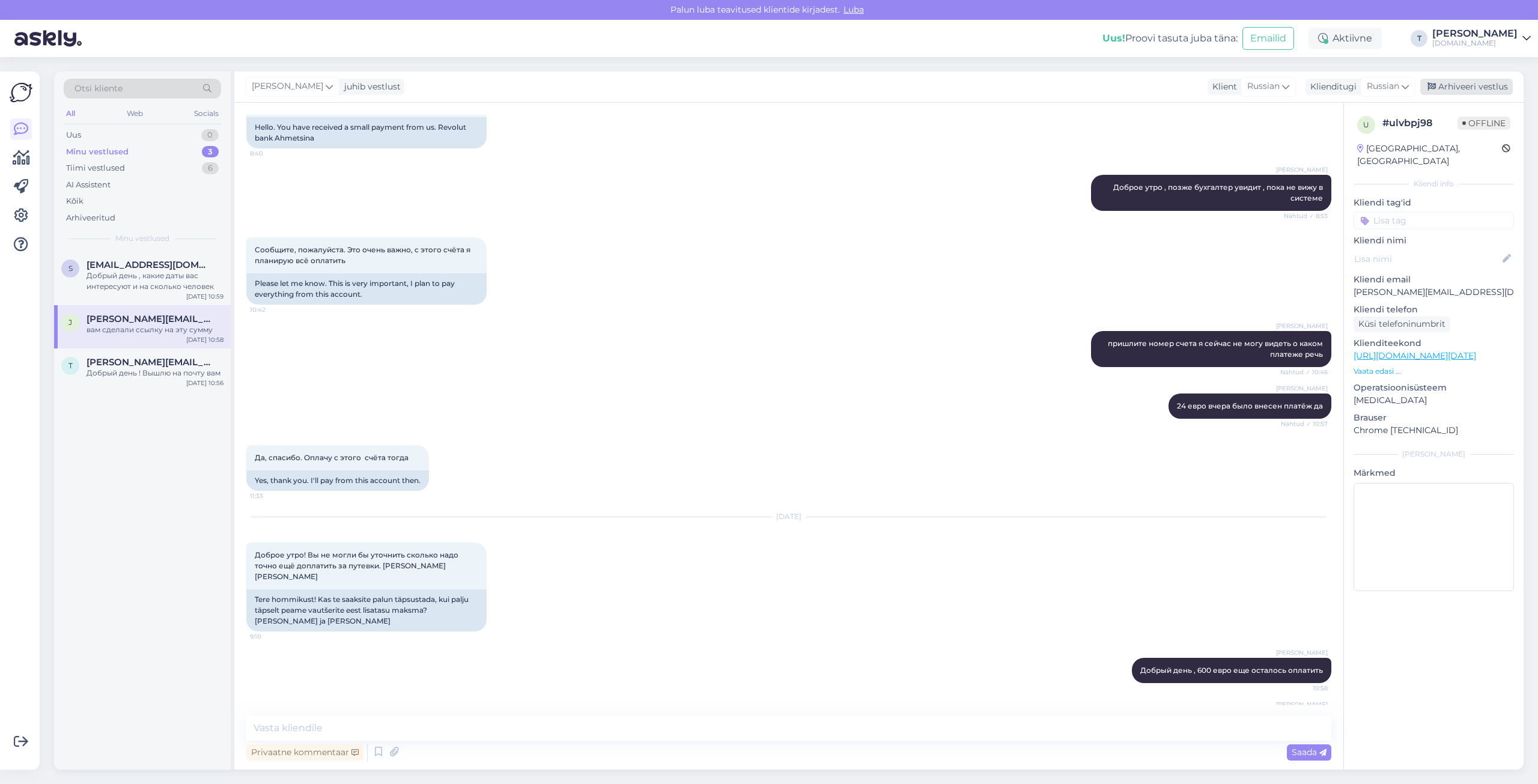
click at [1153, 85] on div "Arhiveeri vestlus" at bounding box center [1466, 87] width 92 height 16
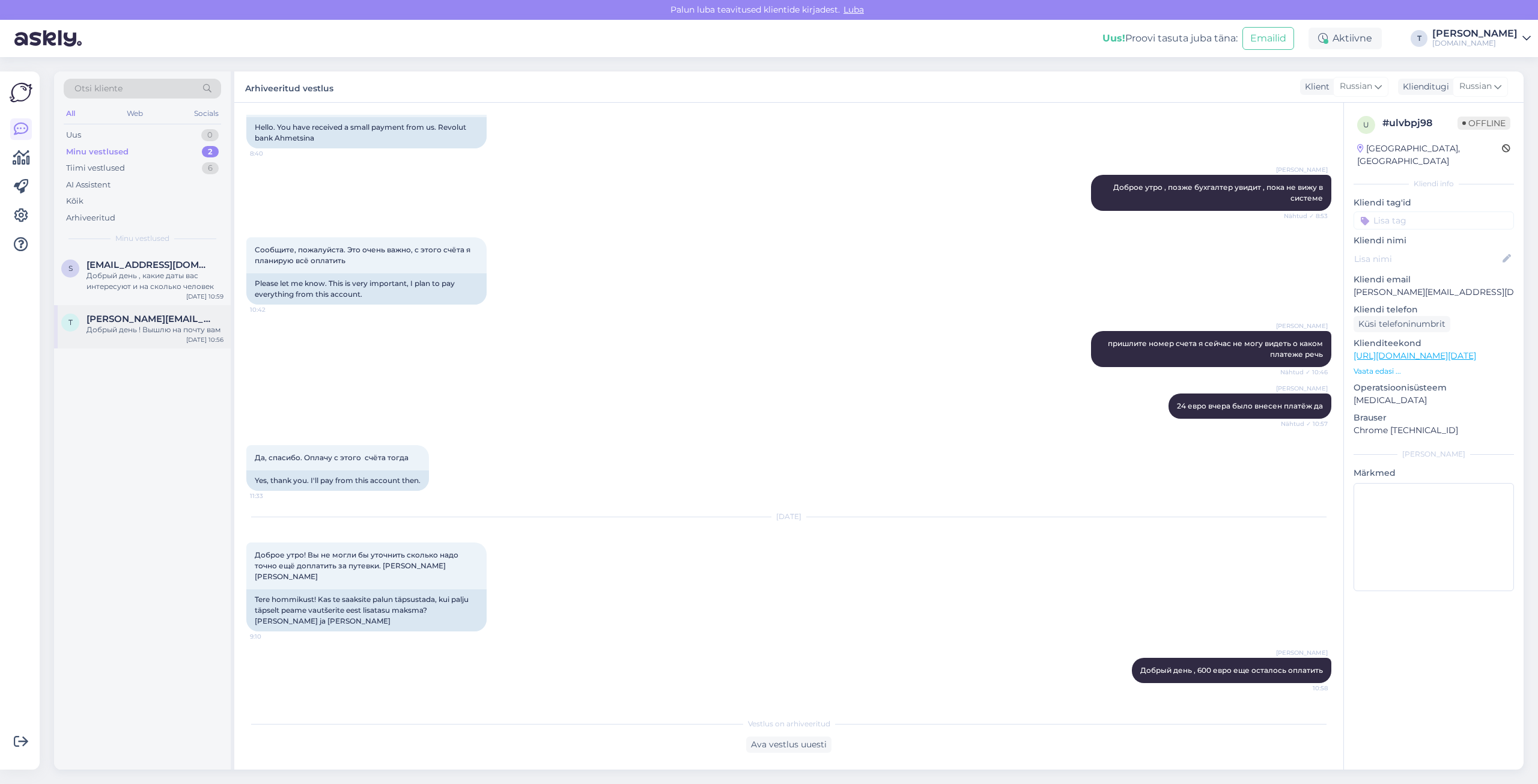
click at [170, 331] on div "Добрый день ! Вышлю на почту вам" at bounding box center [155, 329] width 137 height 11
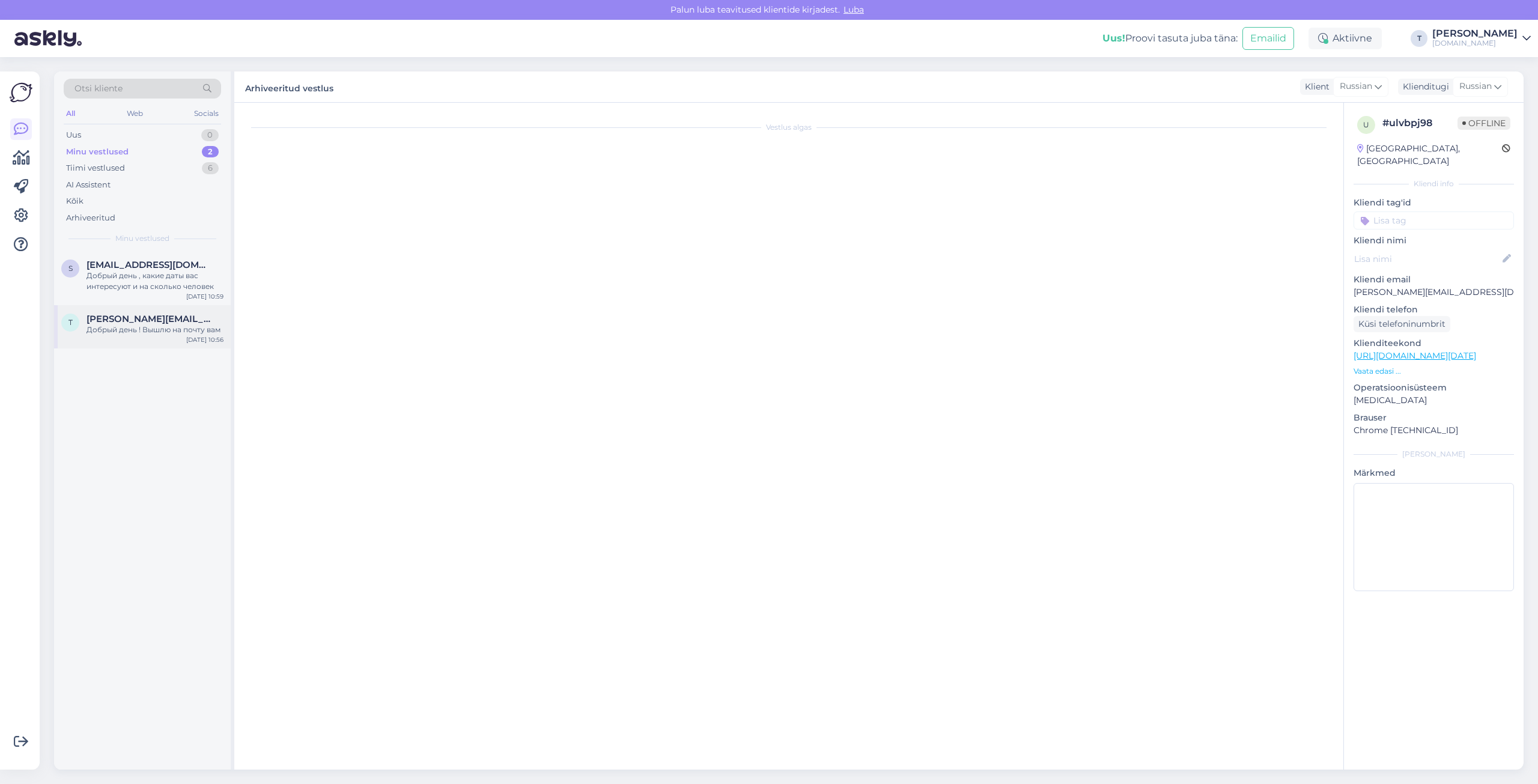
scroll to position [0, 0]
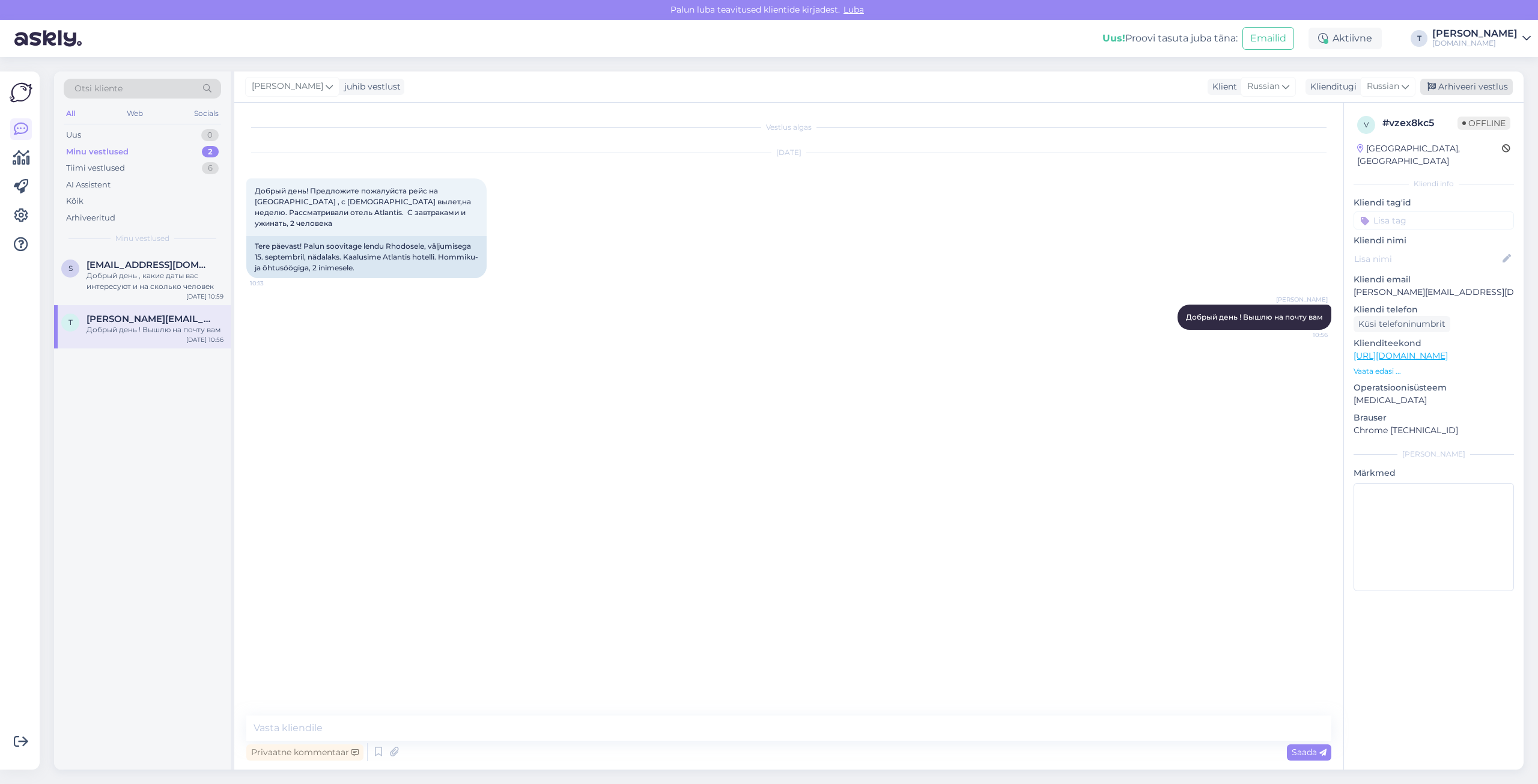
click at [1153, 86] on div "Arhiveeri vestlus" at bounding box center [1466, 87] width 92 height 16
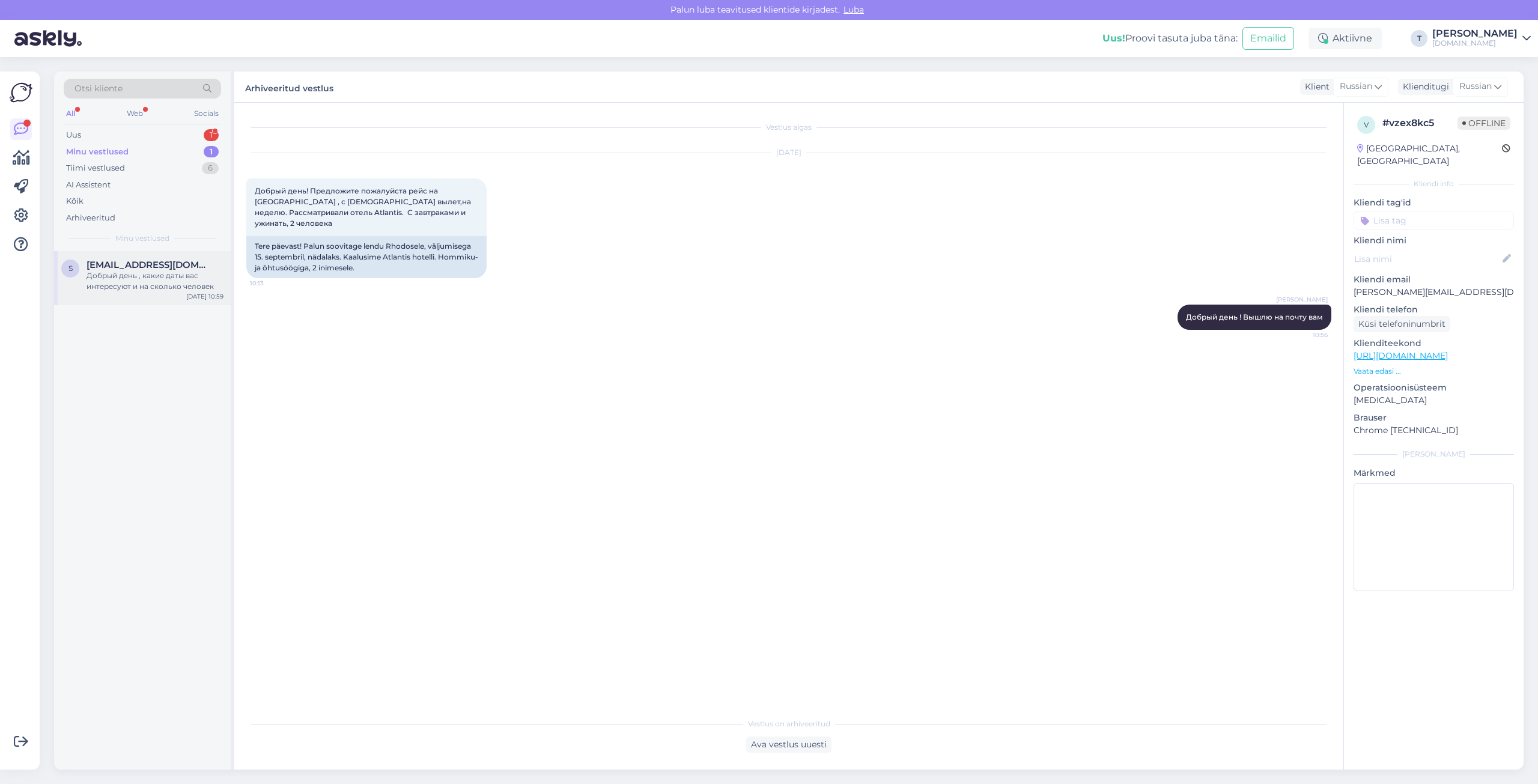
click at [130, 287] on div "Добрый день , какие даты вас интересуют и на сколько человек" at bounding box center [155, 281] width 137 height 22
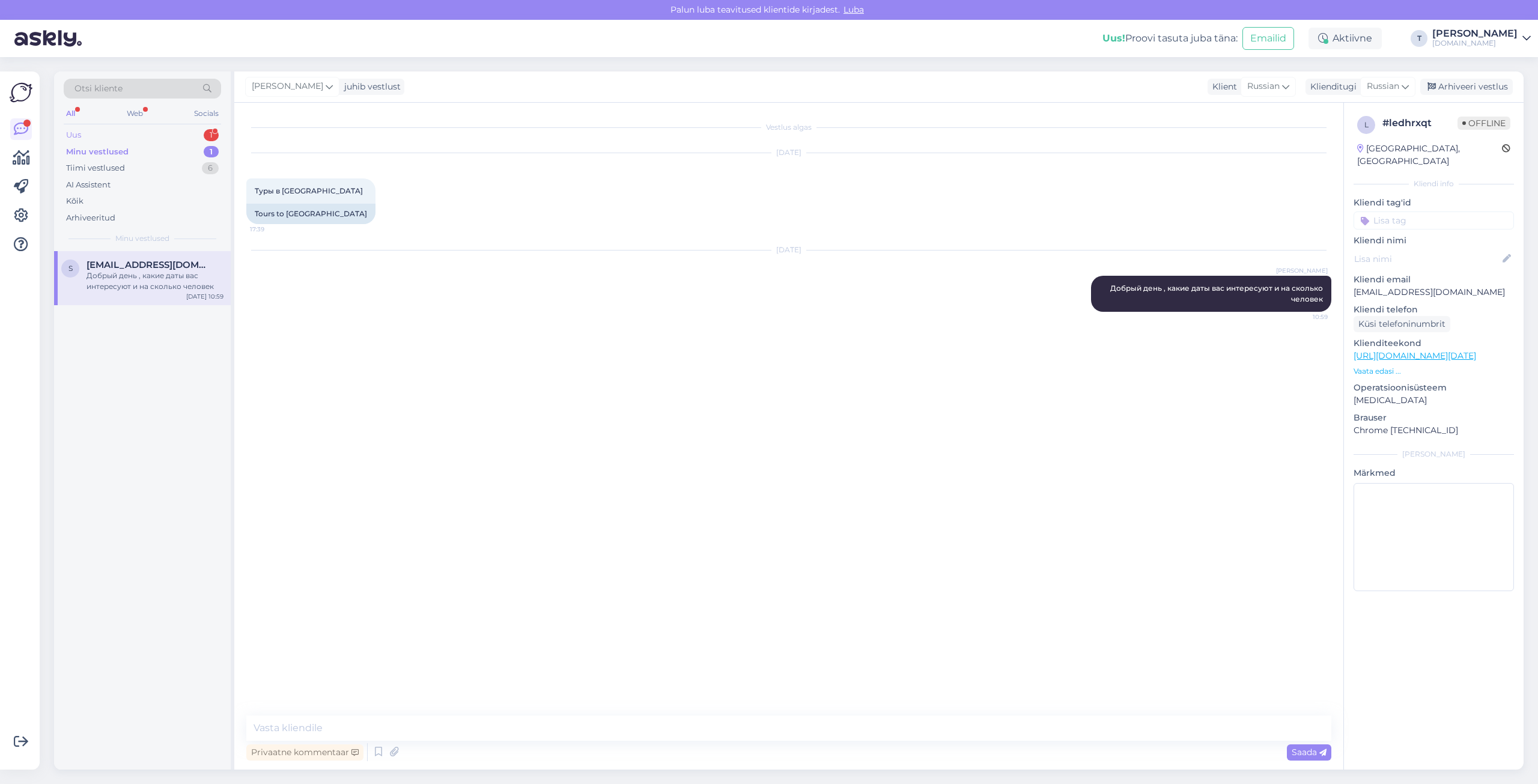
click at [156, 132] on div "Uus 1" at bounding box center [142, 135] width 157 height 17
click at [156, 148] on div "Minu vestlused 1" at bounding box center [142, 152] width 157 height 17
click at [156, 168] on div "Tiimi vestlused 6" at bounding box center [142, 168] width 157 height 17
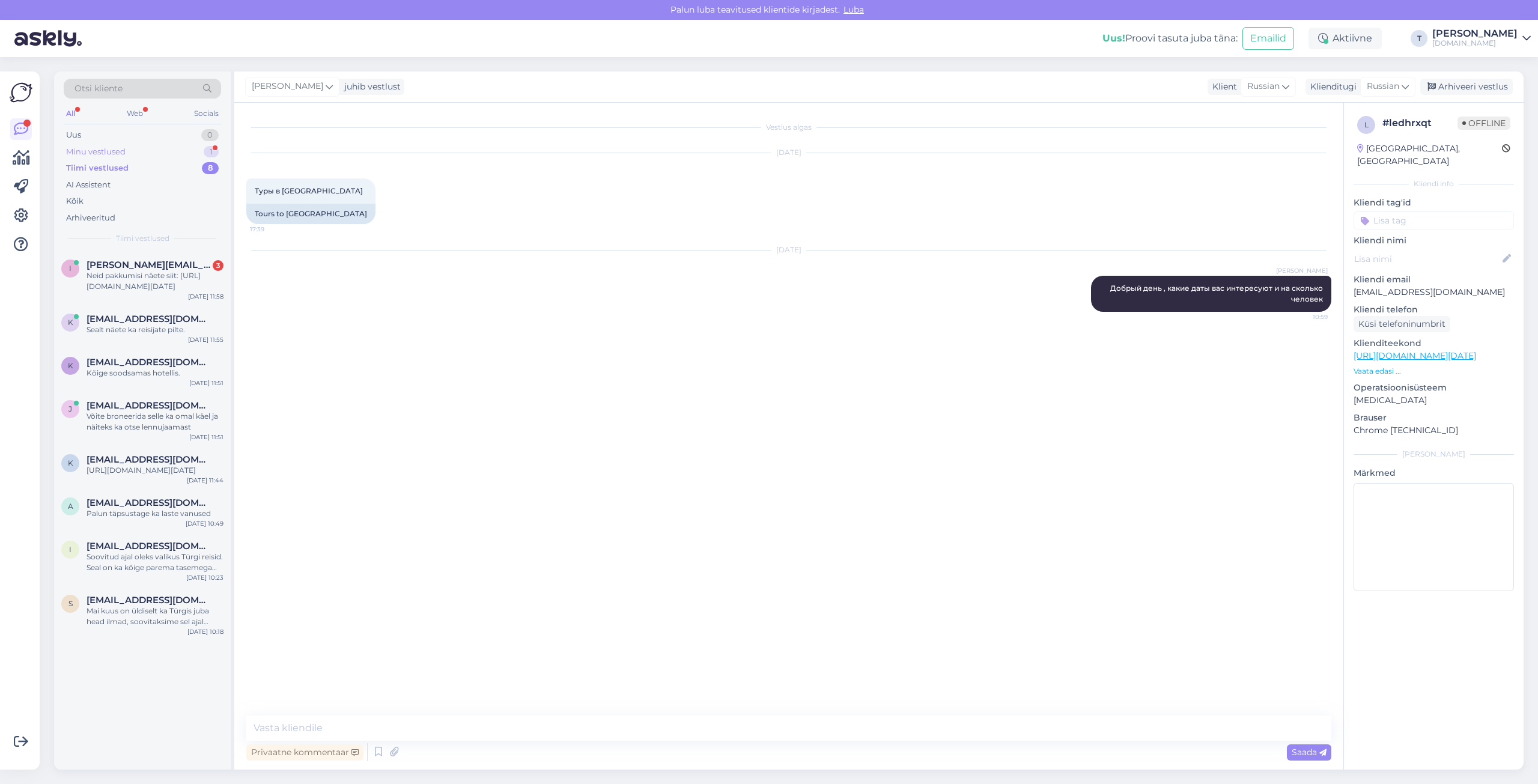
click at [167, 153] on div "Minu vestlused 1" at bounding box center [142, 152] width 157 height 17
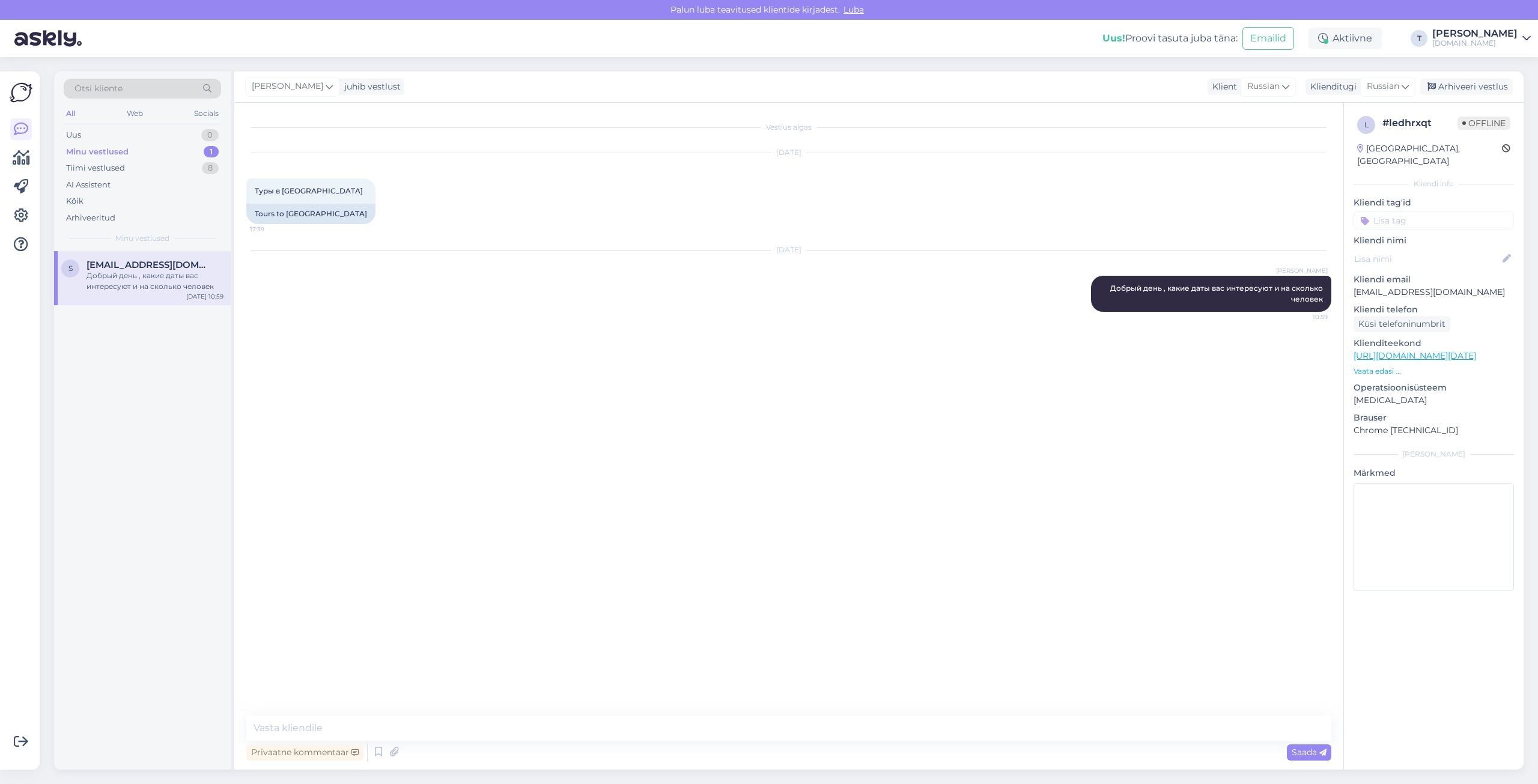
click at [148, 273] on div "Добрый день , какие даты вас интересуют и на сколько человек" at bounding box center [155, 281] width 137 height 22
click at [295, 190] on span "Туры в [GEOGRAPHIC_DATA]" at bounding box center [309, 190] width 108 height 9
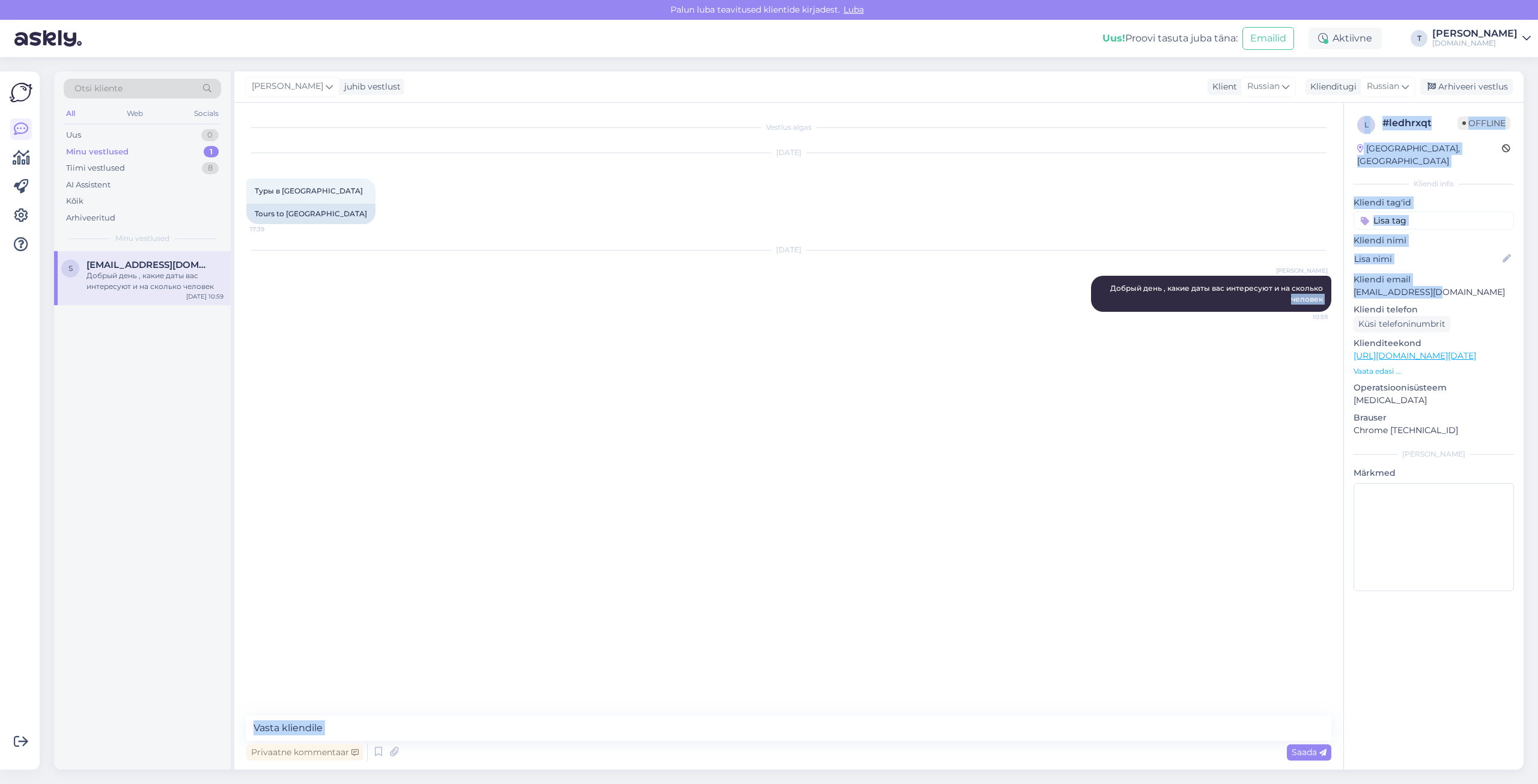
drag, startPoint x: 295, startPoint y: 190, endPoint x: 1339, endPoint y: 282, distance: 1048.0
click at [1153, 282] on div "Vestlus algas [DATE] Туры в [GEOGRAPHIC_DATA] 17:39 Tours to [GEOGRAPHIC_DATA] …" at bounding box center [879, 436] width 1290 height 667
click at [1153, 286] on p "[EMAIL_ADDRESS][DOMAIN_NAME]" at bounding box center [1434, 292] width 161 height 13
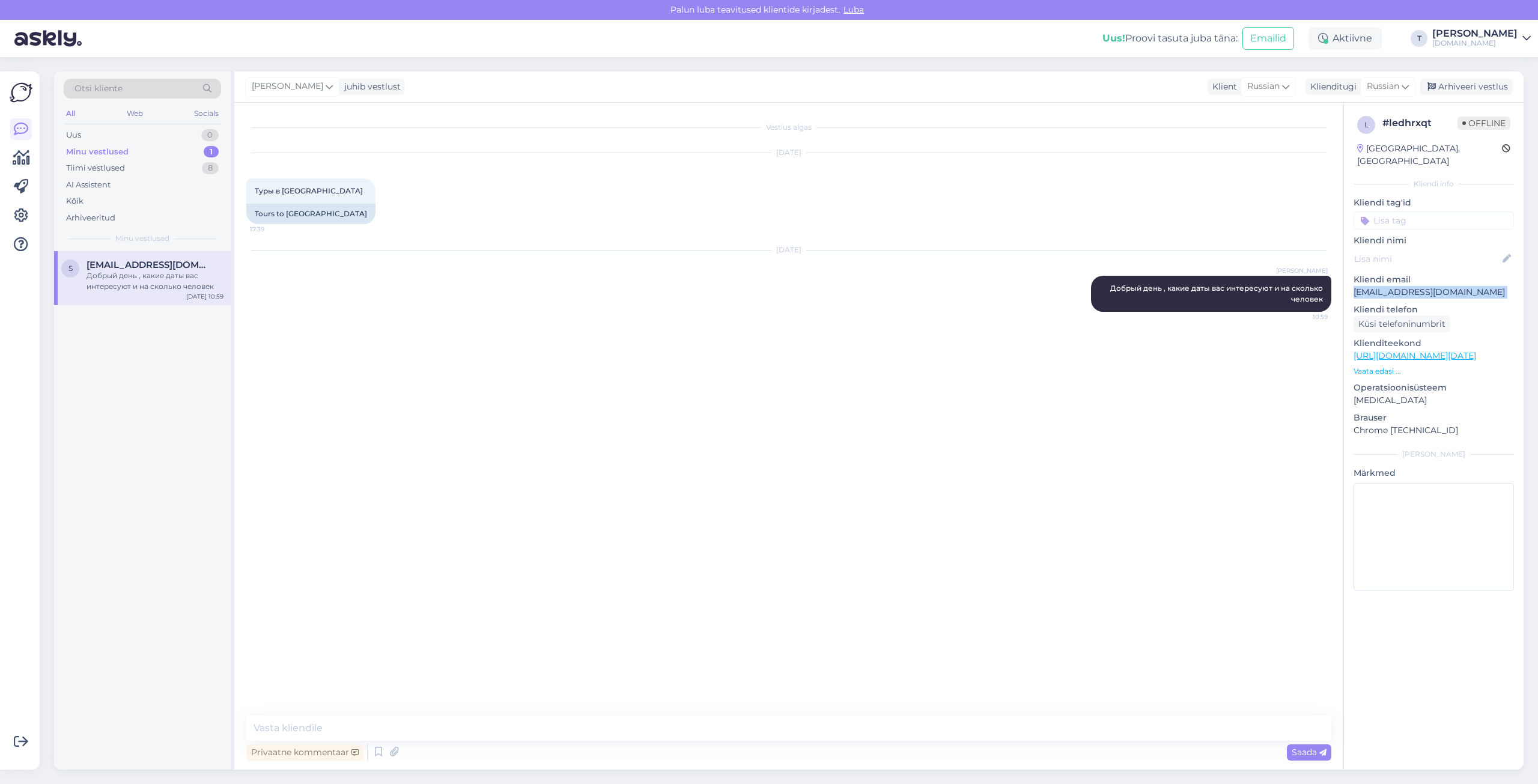
click at [1153, 286] on p "[EMAIL_ADDRESS][DOMAIN_NAME]" at bounding box center [1434, 292] width 161 height 13
copy p "[EMAIL_ADDRESS][DOMAIN_NAME]"
click at [1153, 89] on div "Arhiveeri vestlus" at bounding box center [1466, 87] width 92 height 16
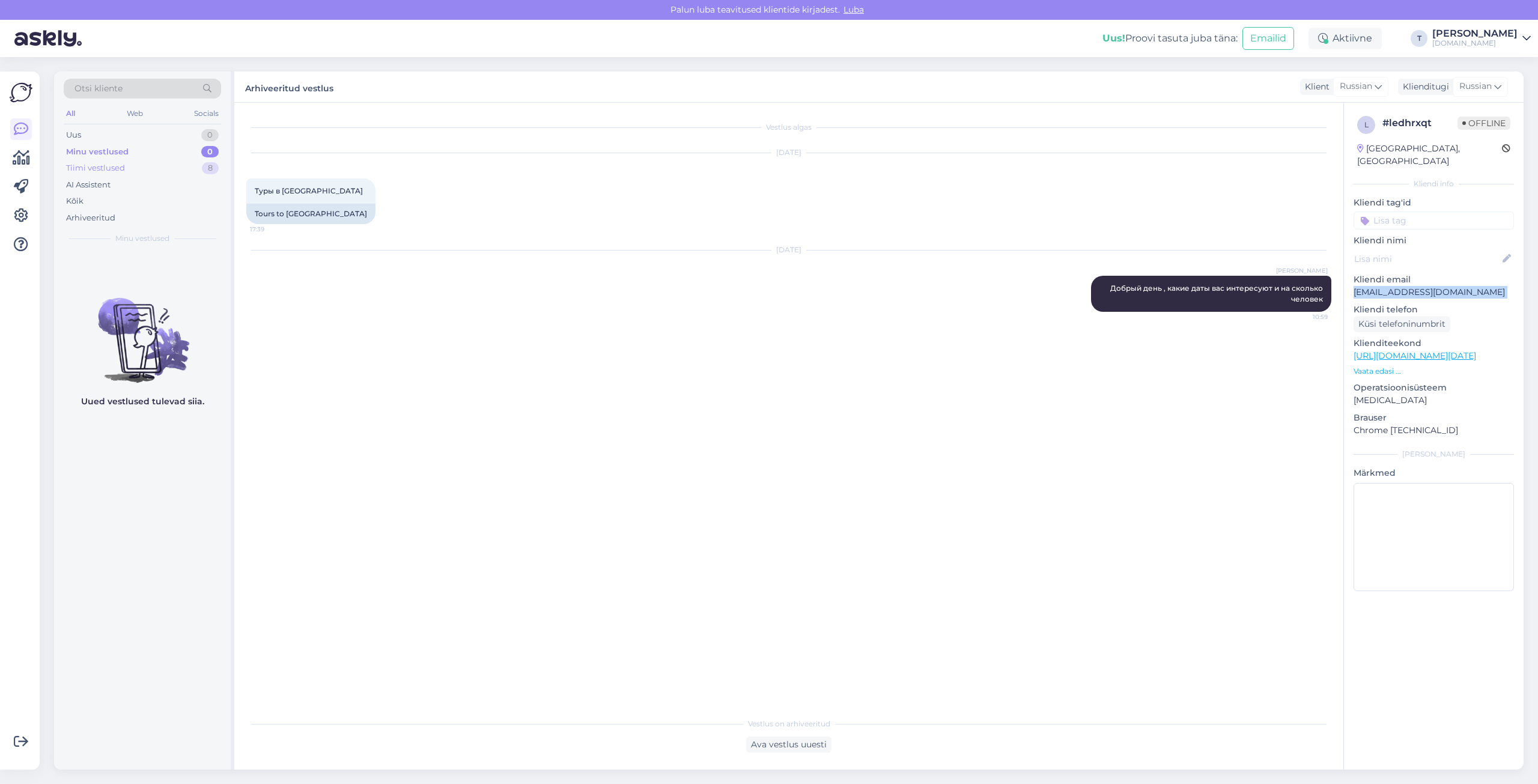
drag, startPoint x: 186, startPoint y: 174, endPoint x: 175, endPoint y: 165, distance: 14.2
click at [175, 165] on div "Tiimi vestlused 8" at bounding box center [142, 168] width 157 height 17
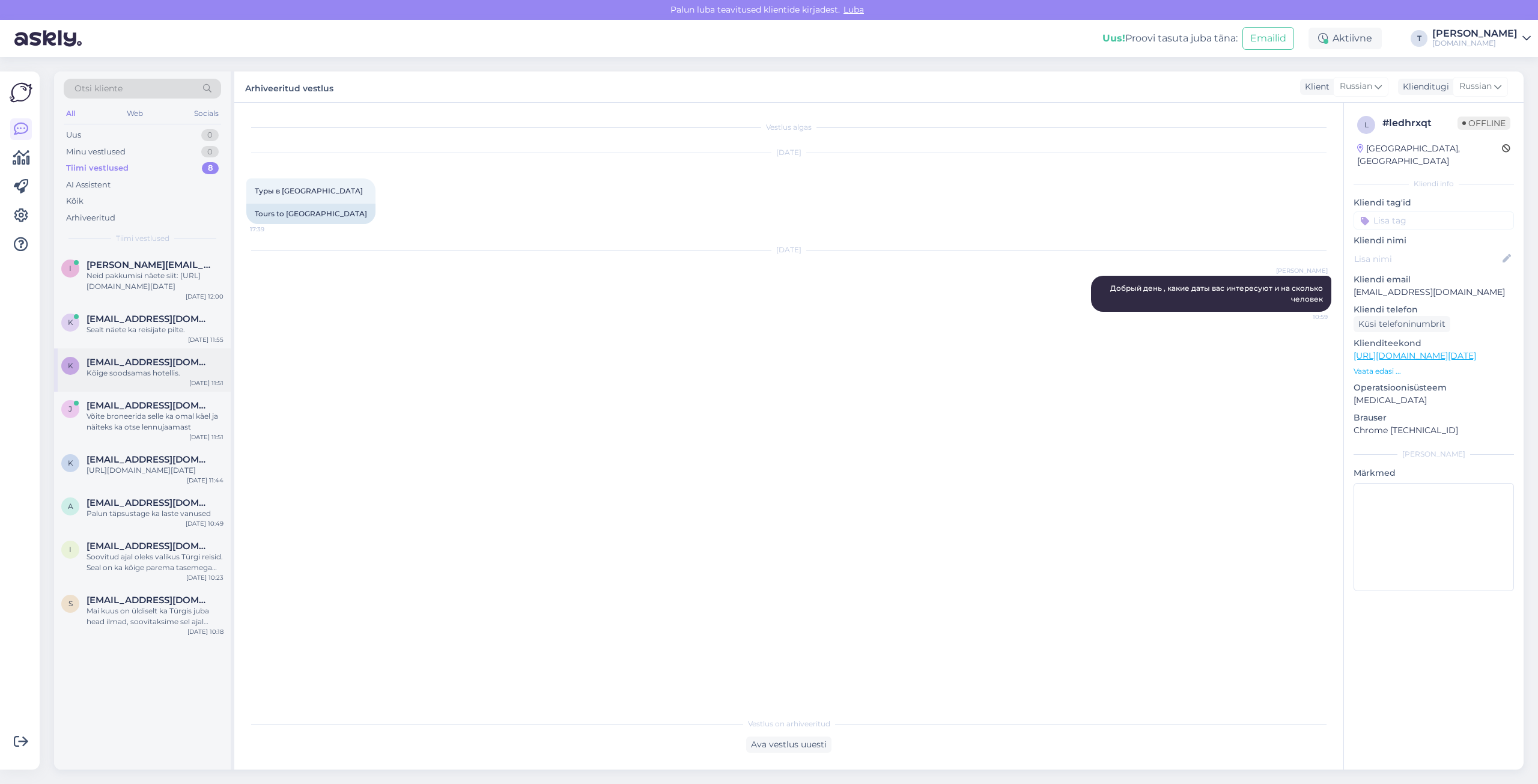
click at [164, 368] on div "Kõige soodsamas hotellis." at bounding box center [155, 373] width 137 height 11
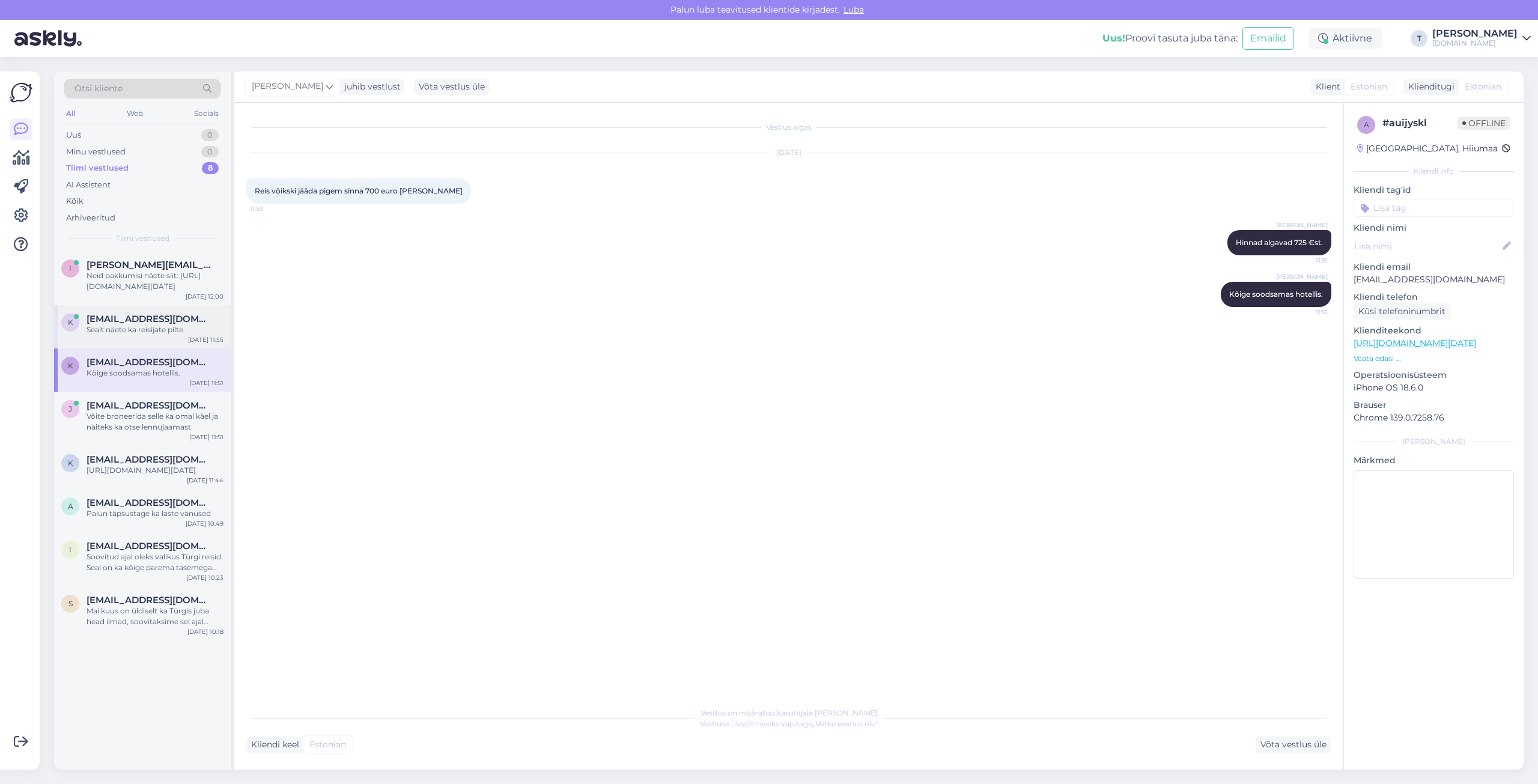
click at [155, 331] on div "Sealt näete ka reisijate pilte." at bounding box center [155, 329] width 137 height 11
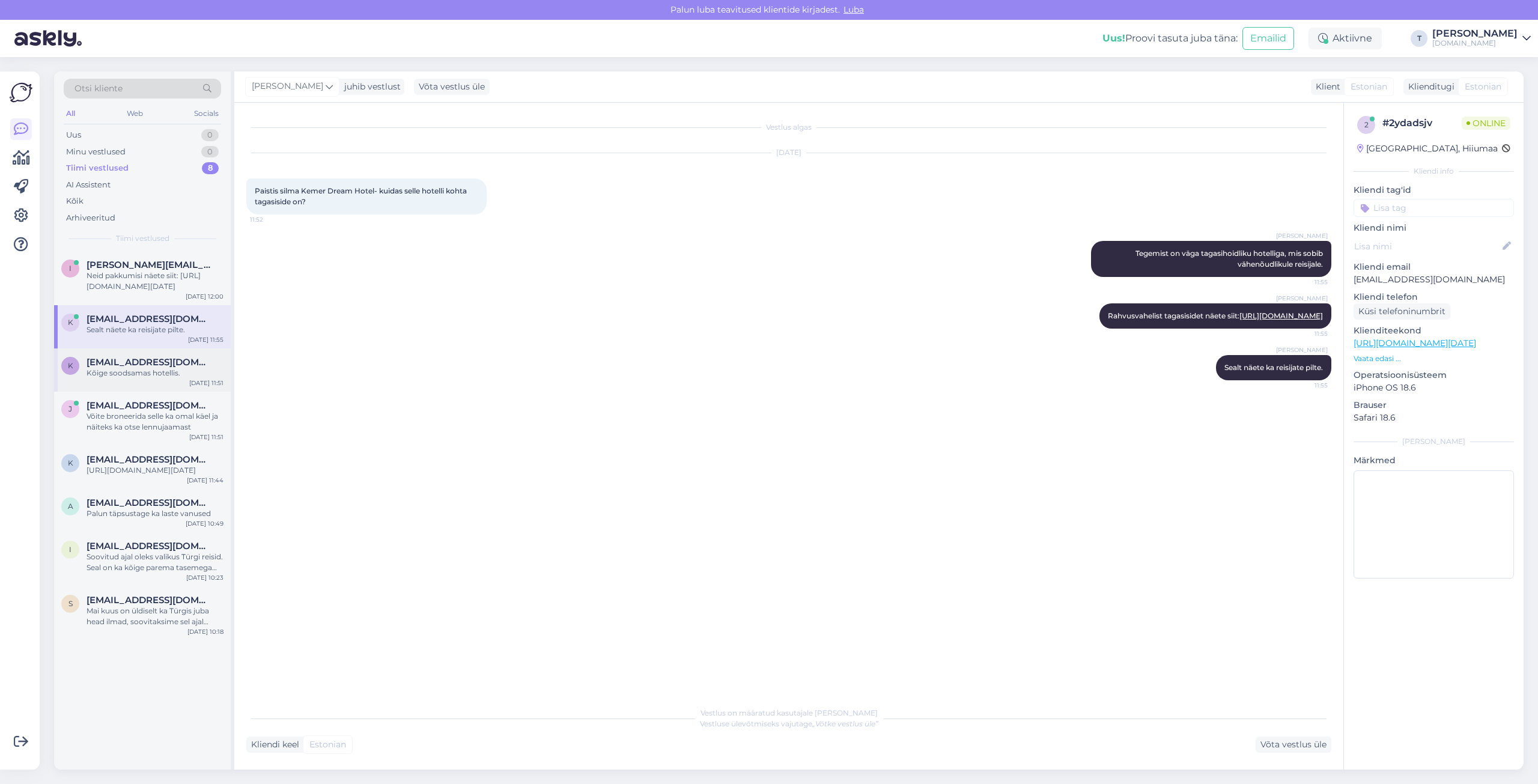
click at [145, 371] on div "Kõige soodsamas hotellis." at bounding box center [155, 373] width 137 height 11
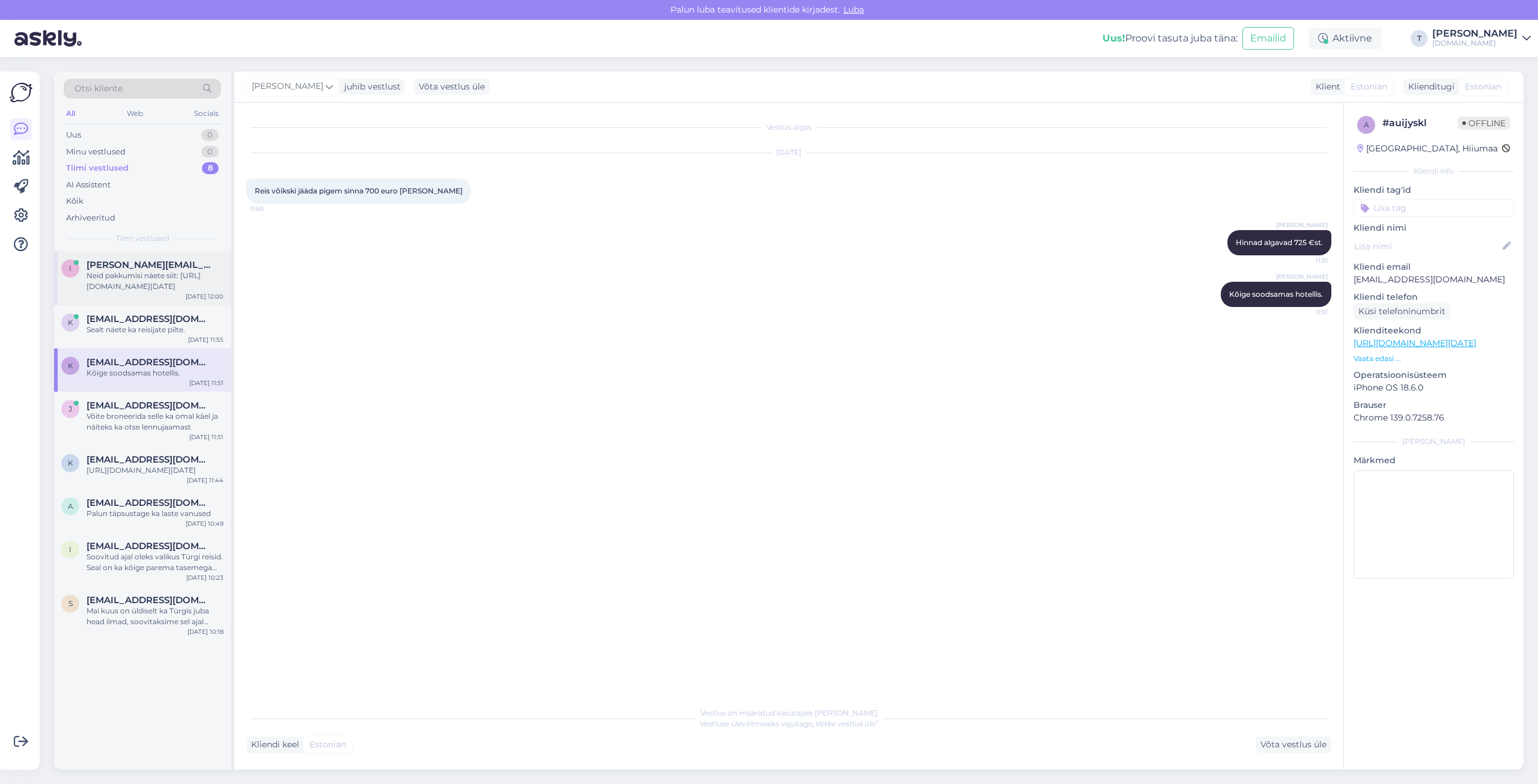
click at [152, 278] on div "Neid pakkumisi näete siit: [URL][DOMAIN_NAME][DATE]" at bounding box center [155, 281] width 137 height 22
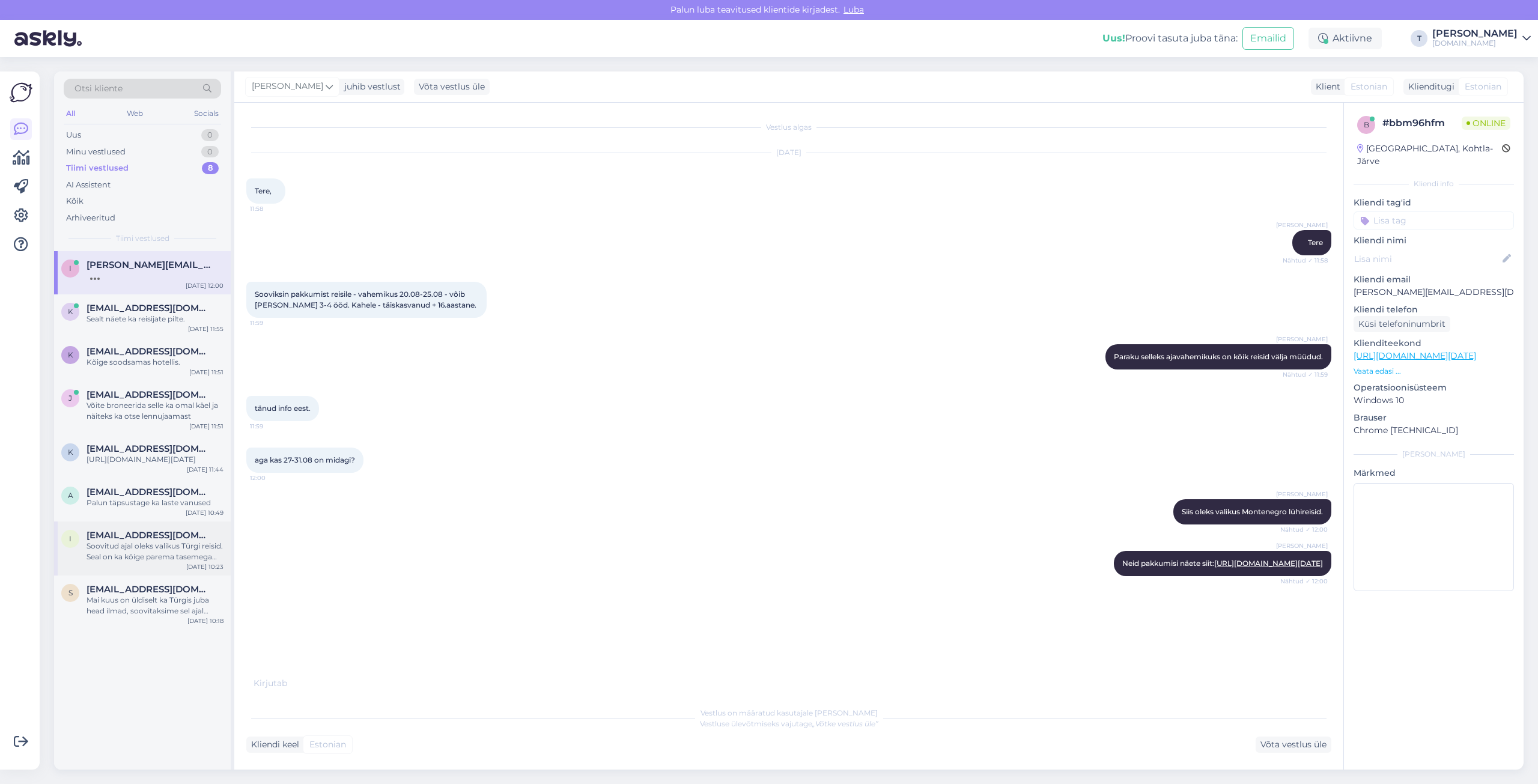
click at [127, 538] on div "i [EMAIL_ADDRESS][DOMAIN_NAME] Soovitud ajal oleks valikus [PERSON_NAME]. Seal …" at bounding box center [142, 548] width 176 height 54
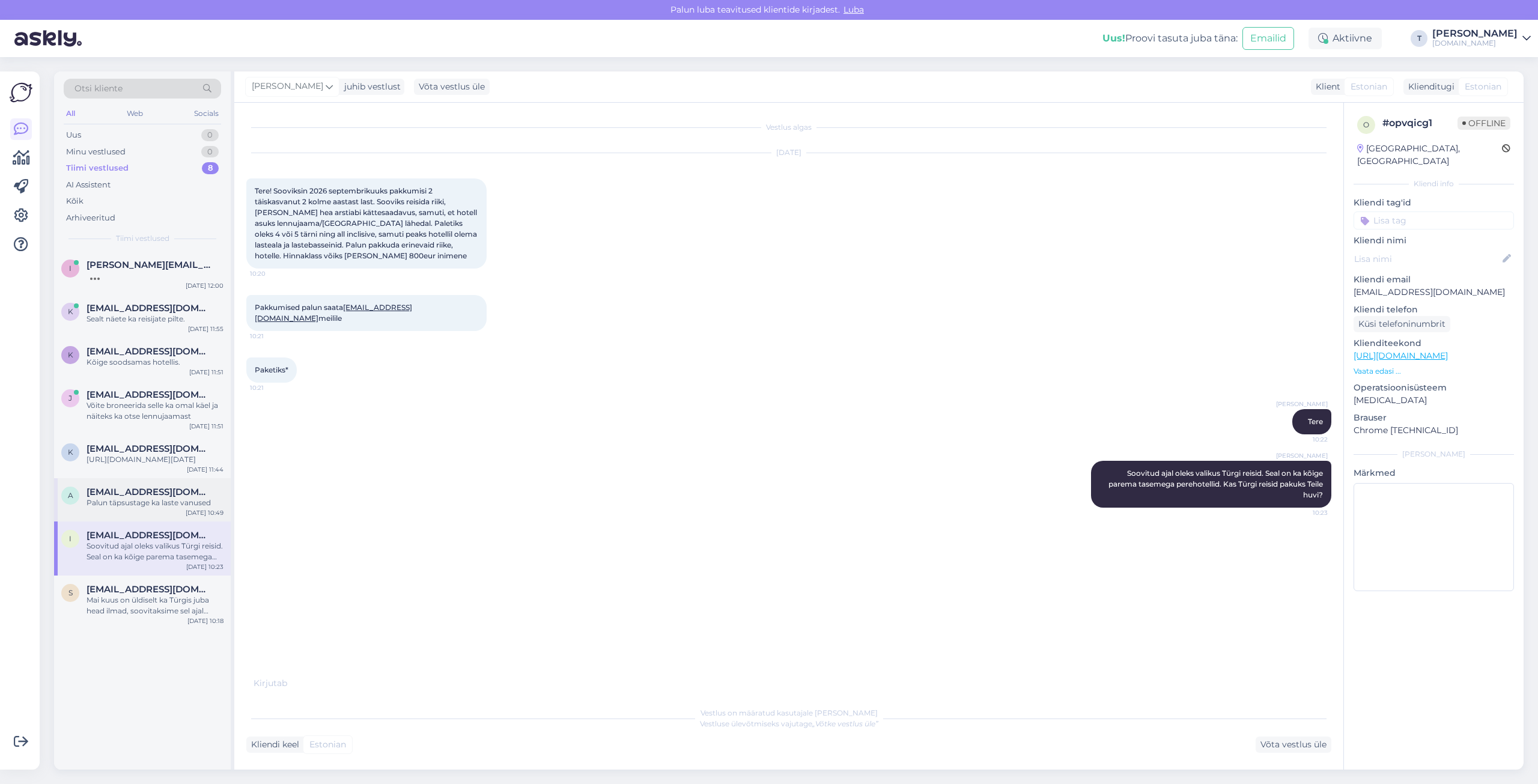
drag, startPoint x: 126, startPoint y: 513, endPoint x: 108, endPoint y: 511, distance: 18.1
click at [108, 508] on div "Palun täpsustage ka laste vanused" at bounding box center [155, 502] width 137 height 11
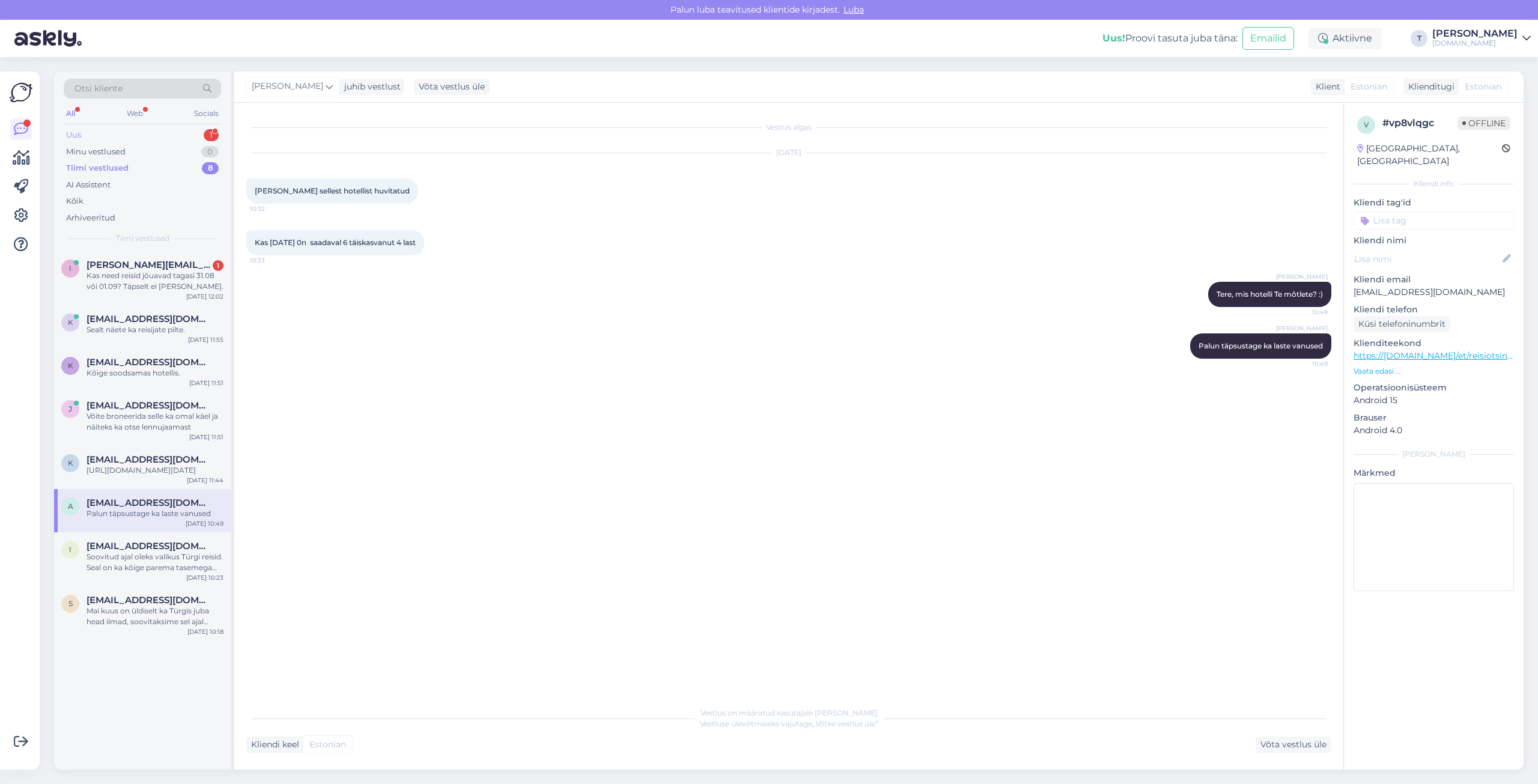
click at [175, 133] on div "Uus 1" at bounding box center [142, 135] width 157 height 17
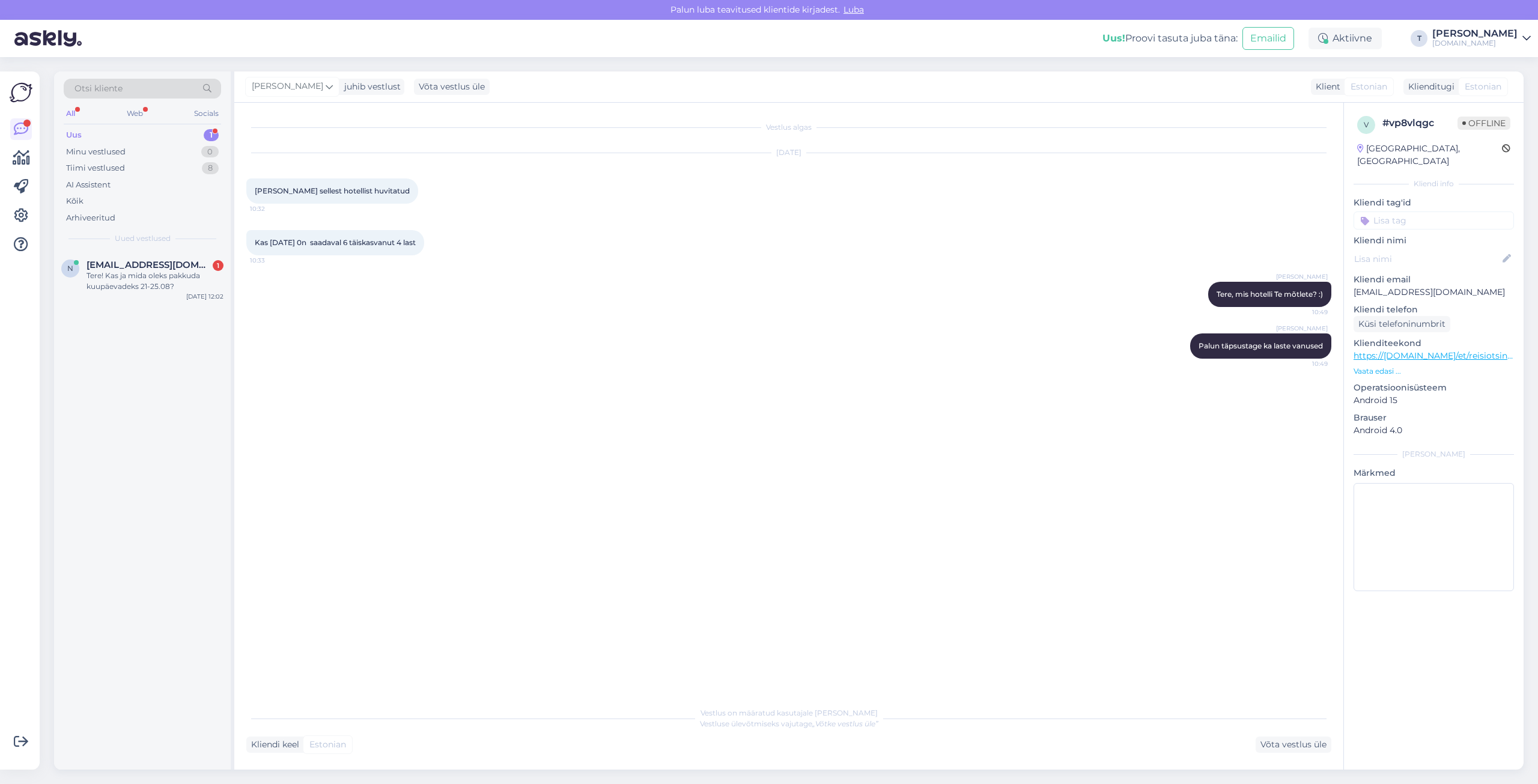
drag, startPoint x: 175, startPoint y: 133, endPoint x: 164, endPoint y: 132, distance: 11.0
click at [164, 132] on div "Uus 1" at bounding box center [142, 135] width 157 height 17
